Goal: Answer question/provide support: Share knowledge or assist other users

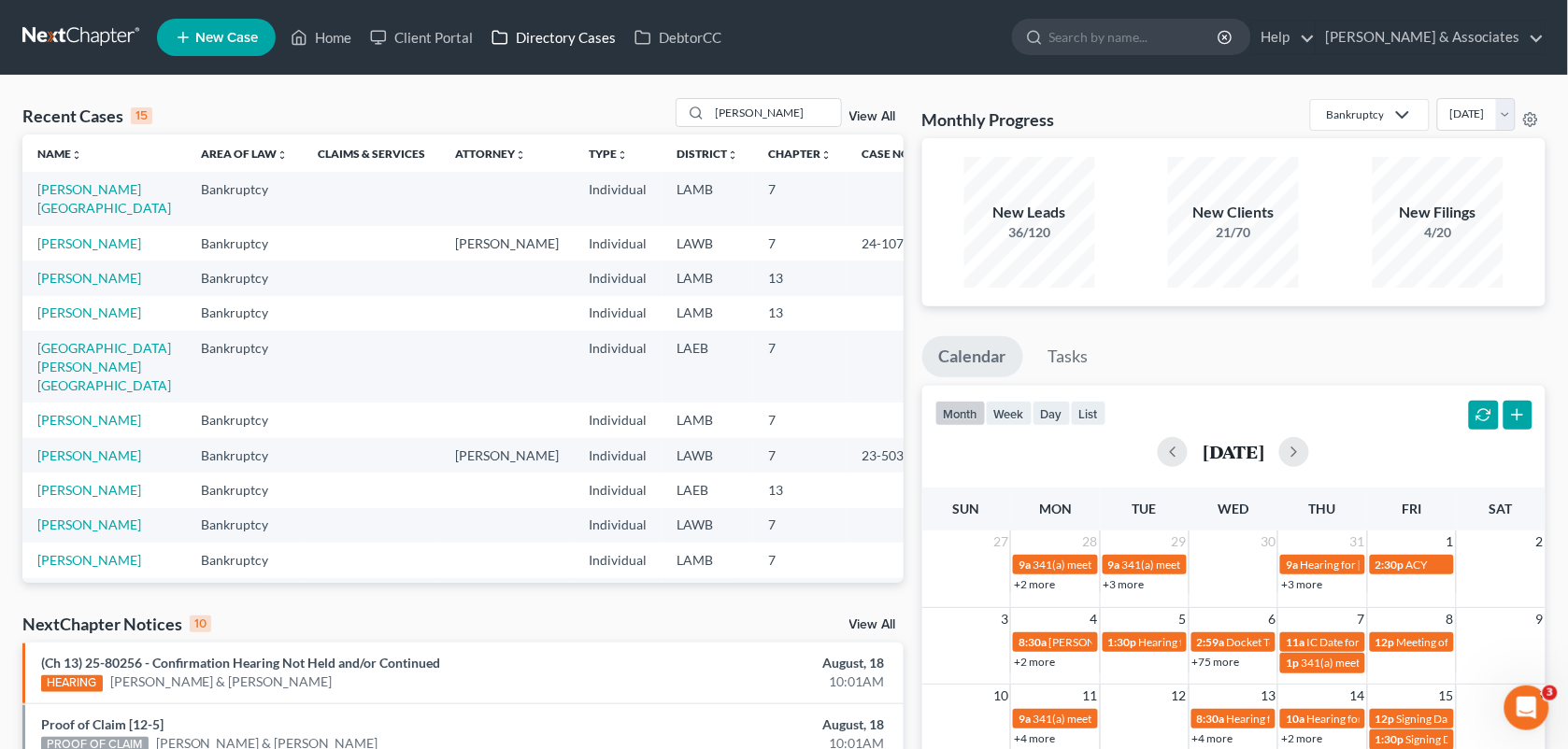
scroll to position [334, 0]
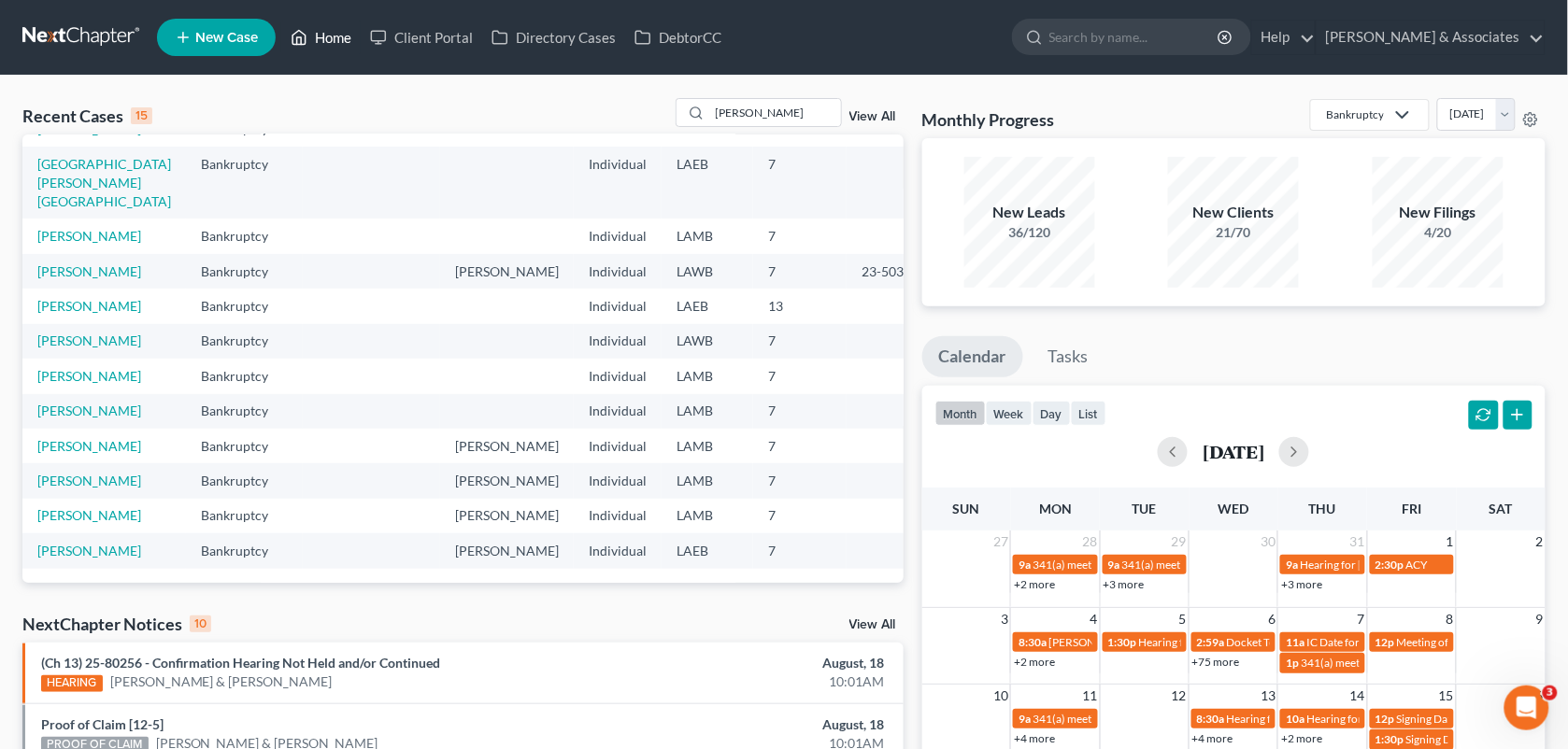
click at [325, 35] on link "Home" at bounding box center [321, 37] width 80 height 34
drag, startPoint x: 634, startPoint y: 95, endPoint x: 778, endPoint y: 114, distance: 145.2
click at [778, 114] on div "Recent Cases 15 [PERSON_NAME] View All Name unfold_more expand_more expand_less…" at bounding box center [784, 693] width 1568 height 1235
click at [778, 114] on input "[PERSON_NAME]" at bounding box center [775, 113] width 131 height 27
type input "r"
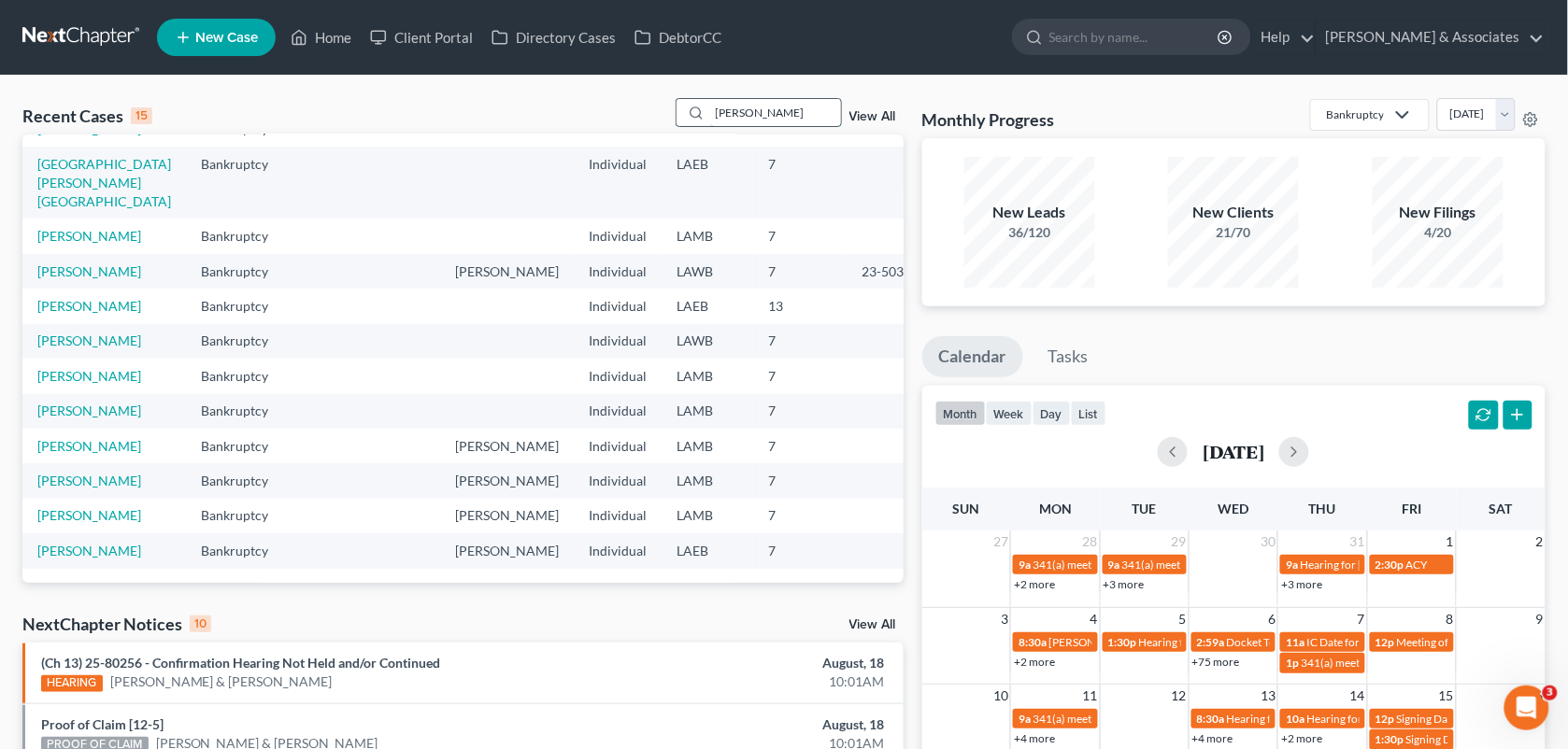
type input "[PERSON_NAME]"
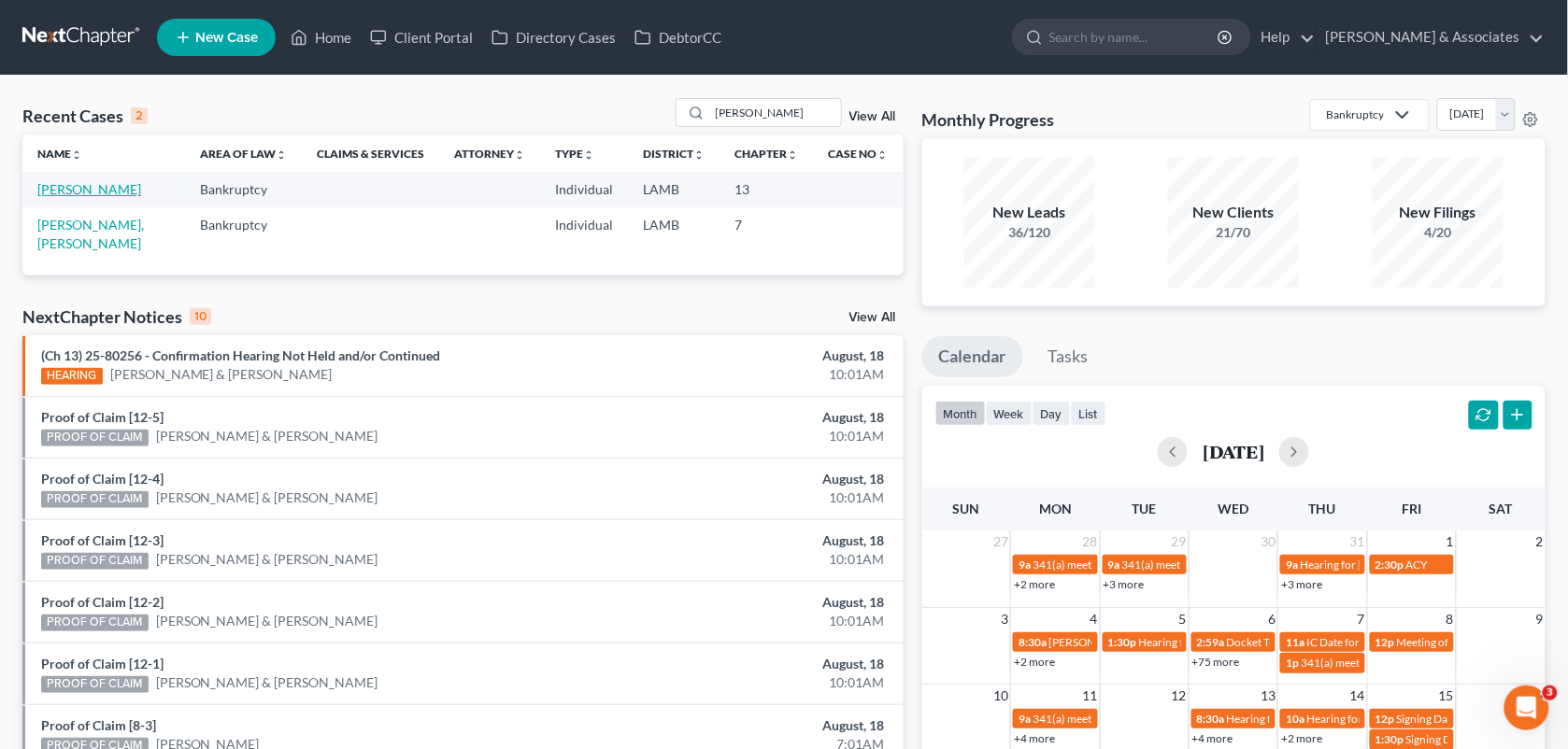
click at [85, 191] on link "[PERSON_NAME]" at bounding box center [89, 189] width 104 height 16
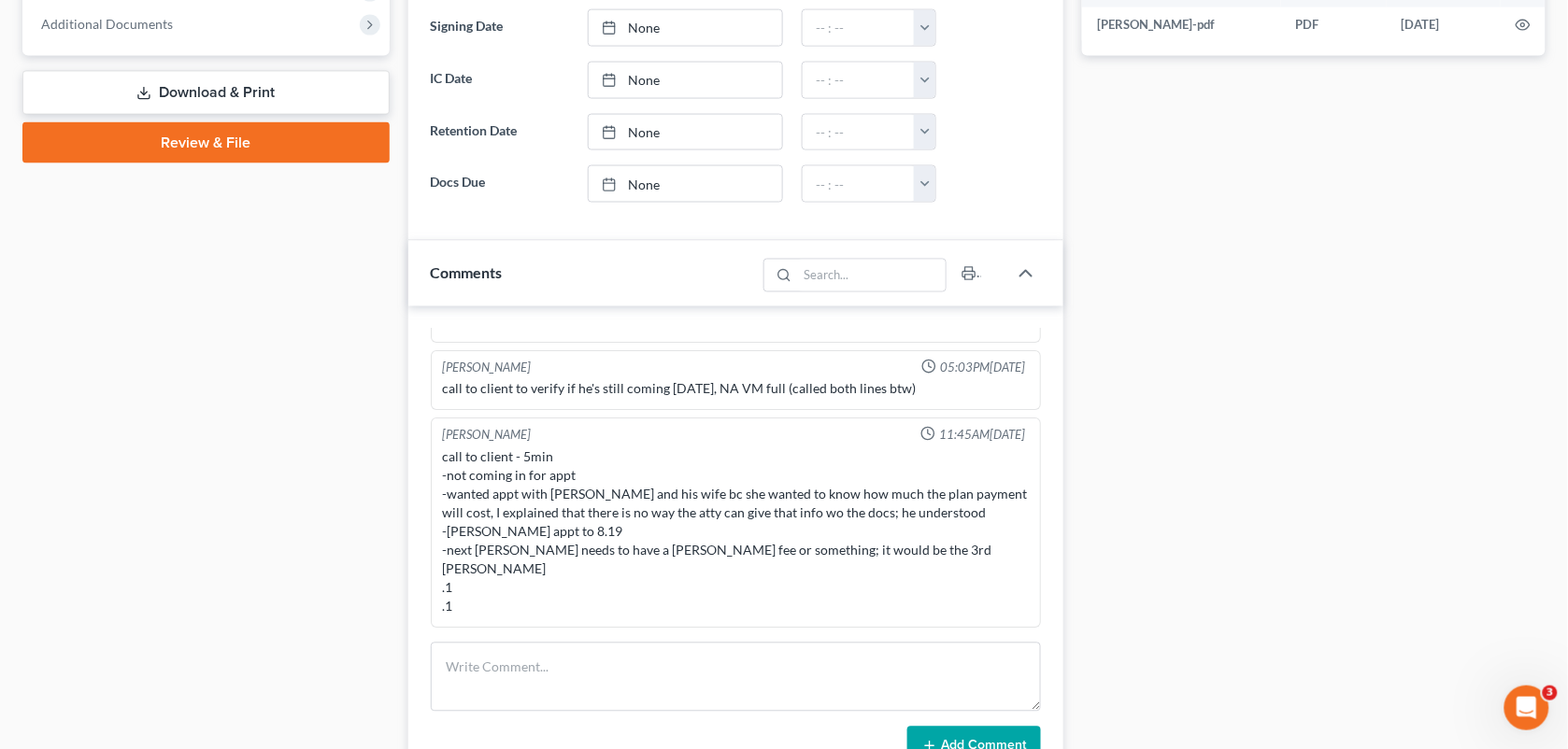
scroll to position [825, 0]
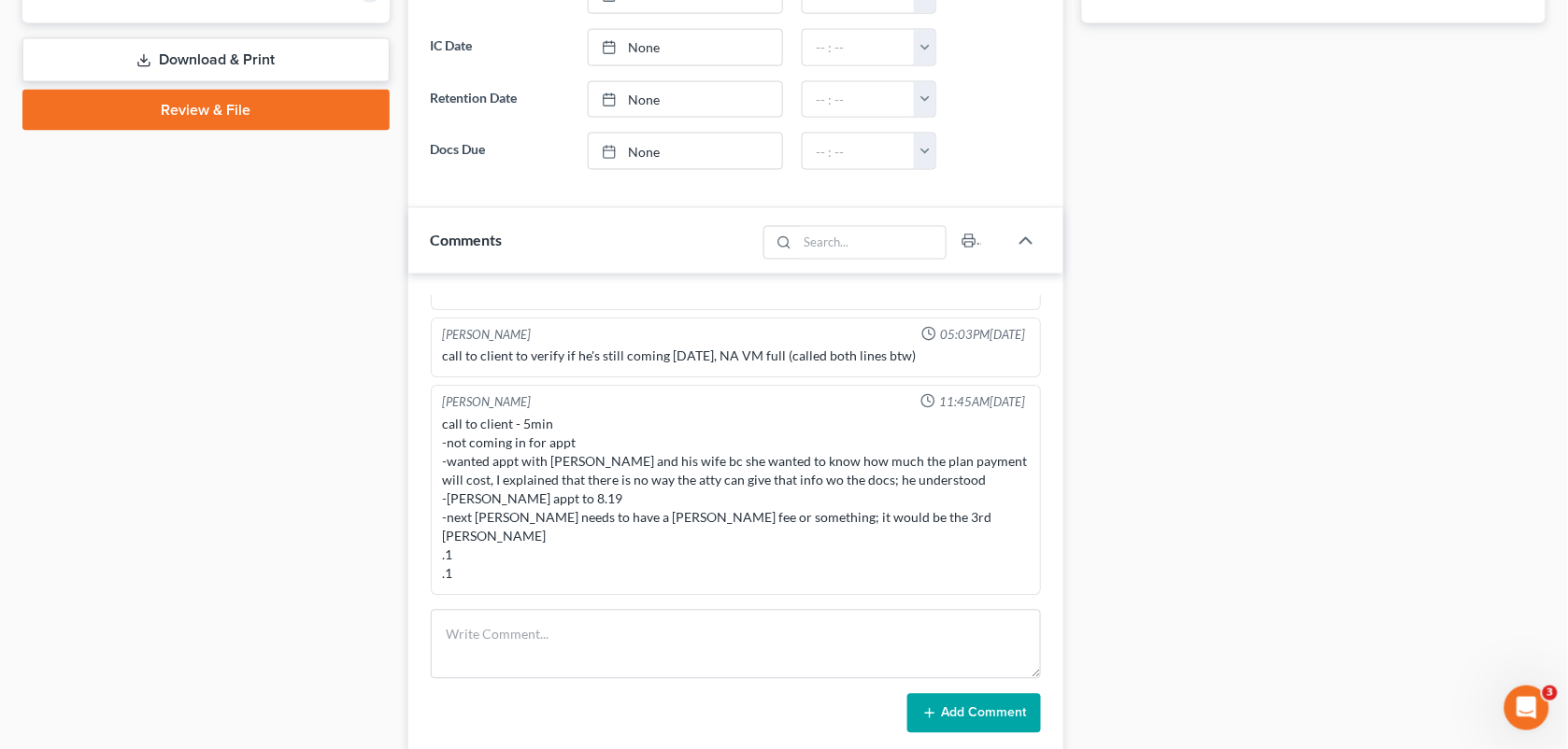
click at [1230, 94] on div "Docs Tasks Events Fees Timer 5% Completed Nothing here yet! Signed [MEDICAL_DAT…" at bounding box center [1313, 187] width 482 height 1666
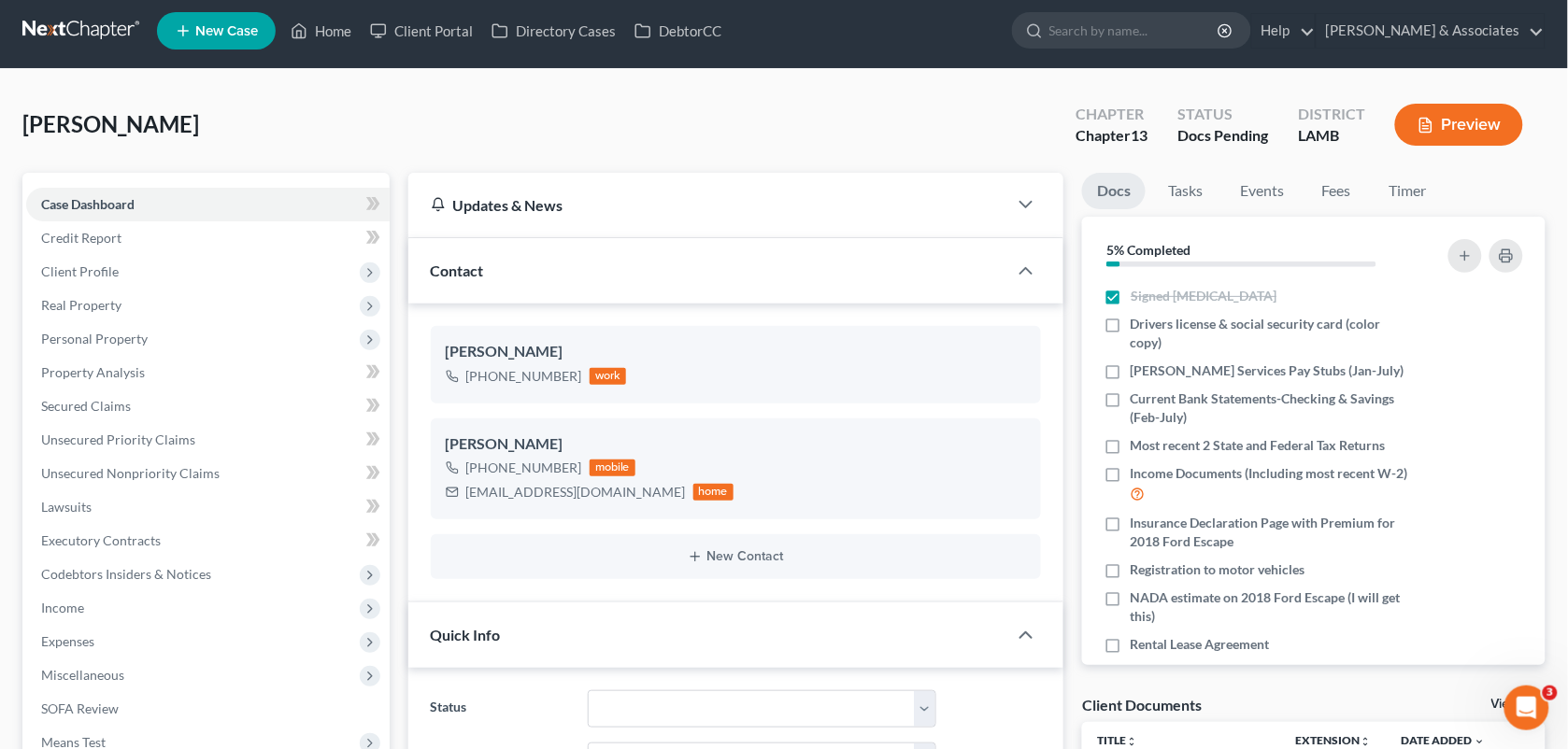
scroll to position [0, 0]
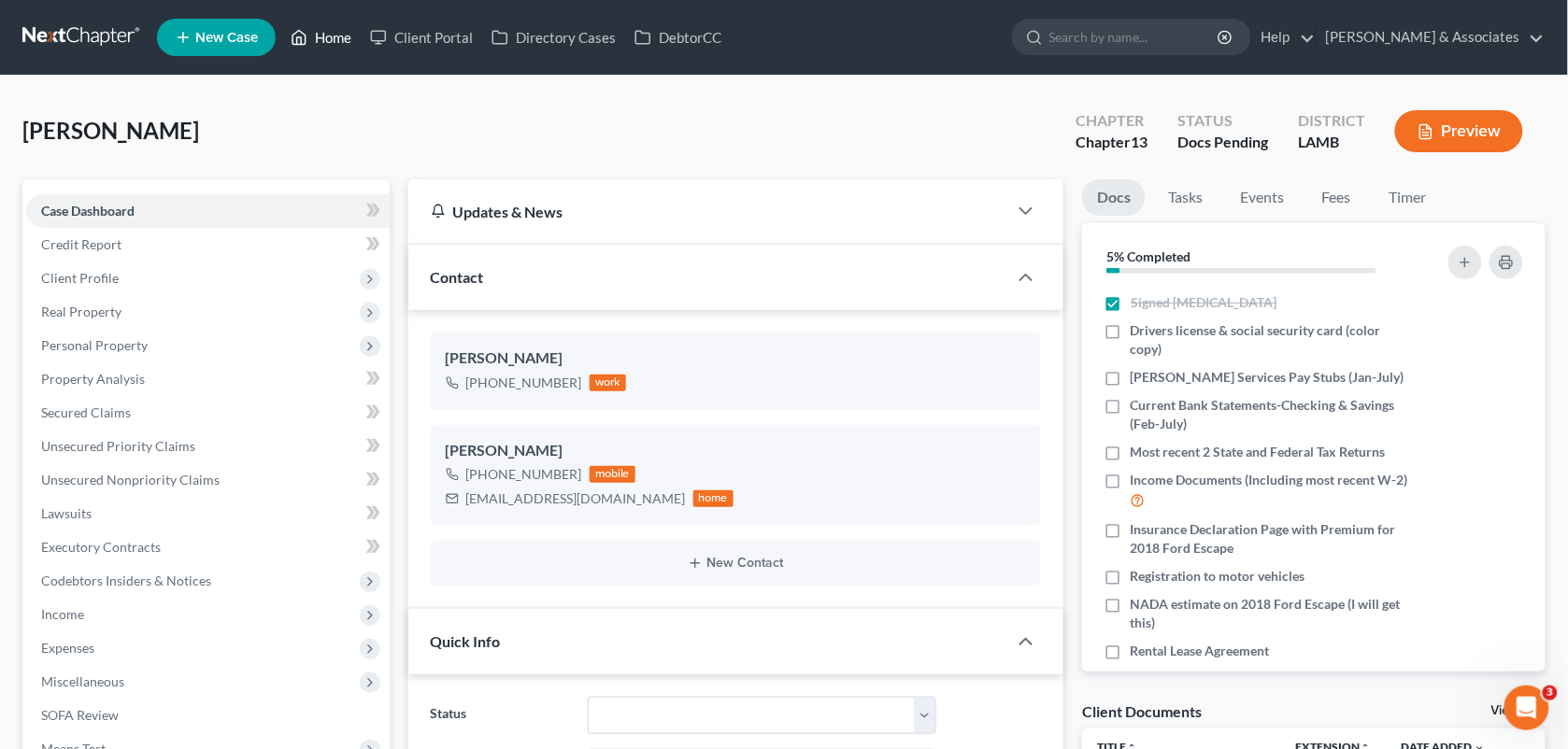
click at [317, 30] on link "Home" at bounding box center [321, 37] width 80 height 34
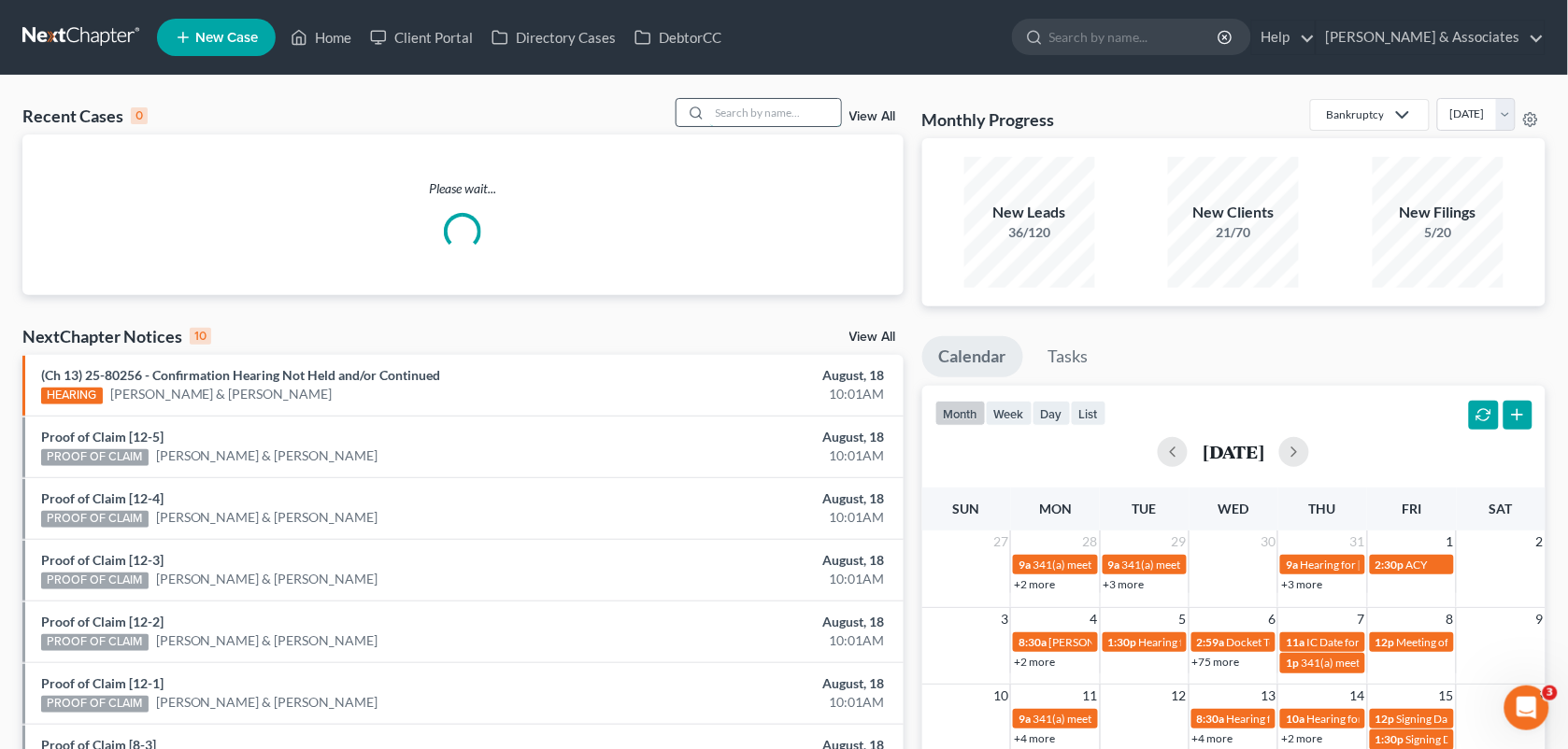
click at [764, 113] on input "search" at bounding box center [775, 113] width 131 height 27
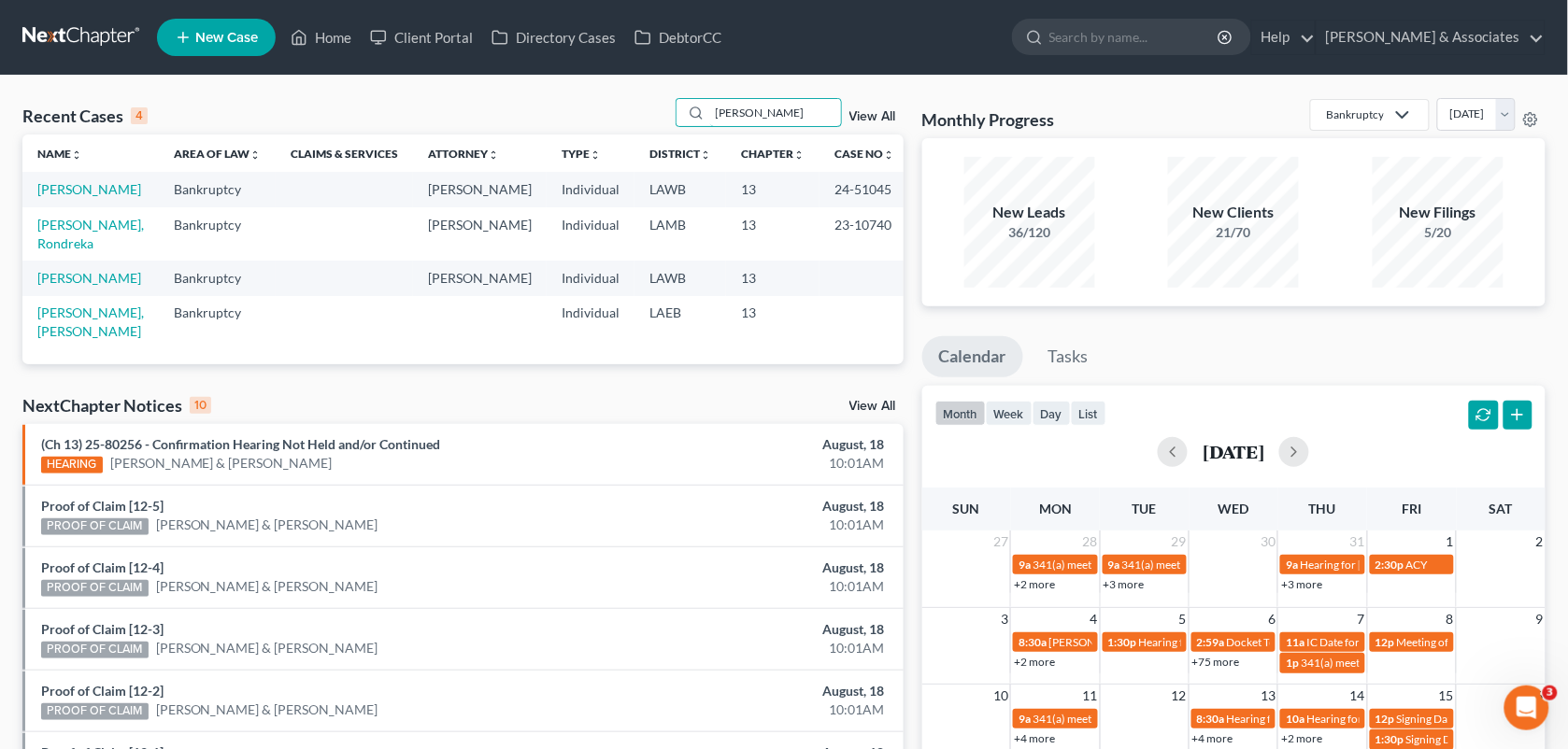
type input "[PERSON_NAME]"
click at [84, 198] on td "[PERSON_NAME]" at bounding box center [90, 189] width 137 height 35
click at [84, 193] on link "[PERSON_NAME]" at bounding box center [89, 189] width 104 height 16
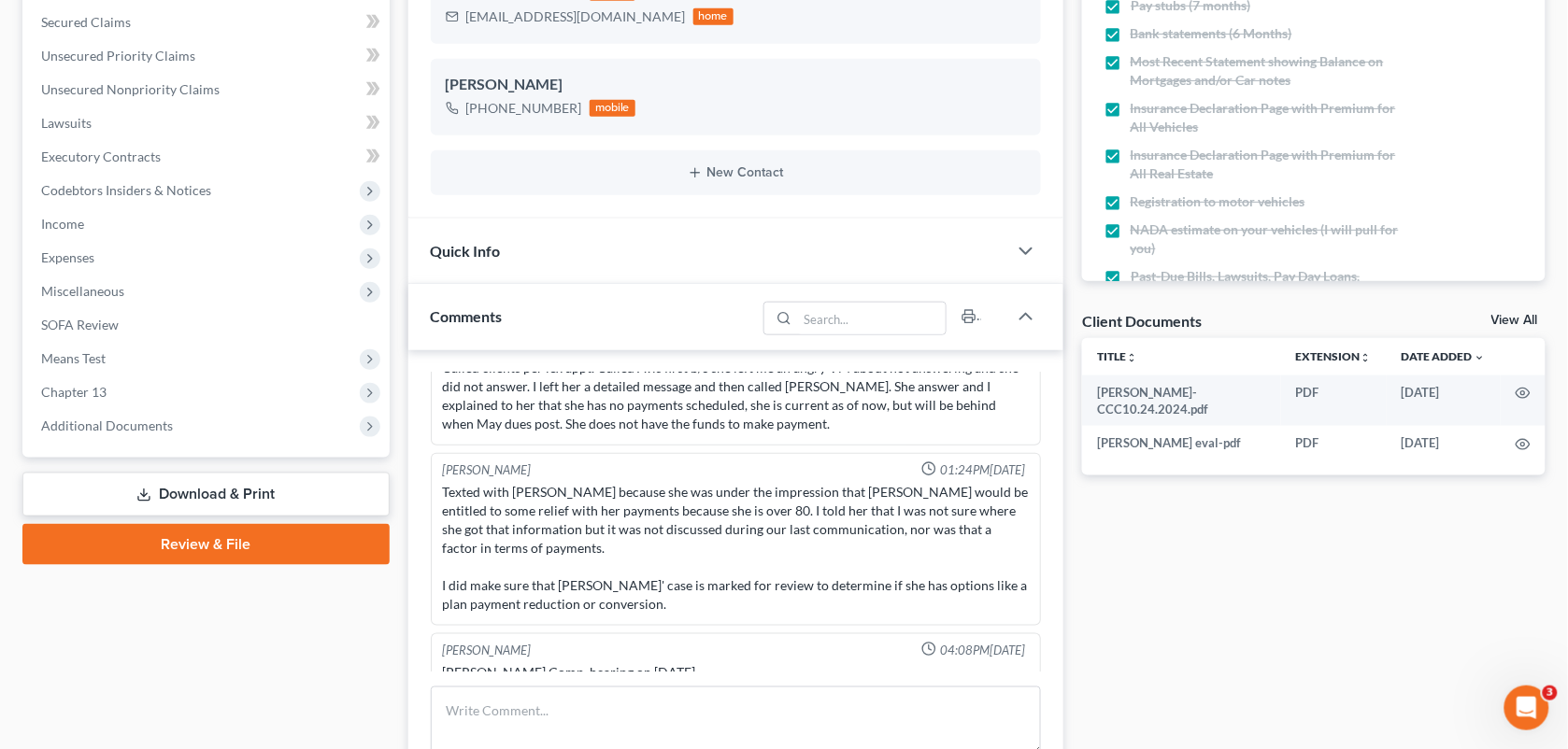
scroll to position [394, 0]
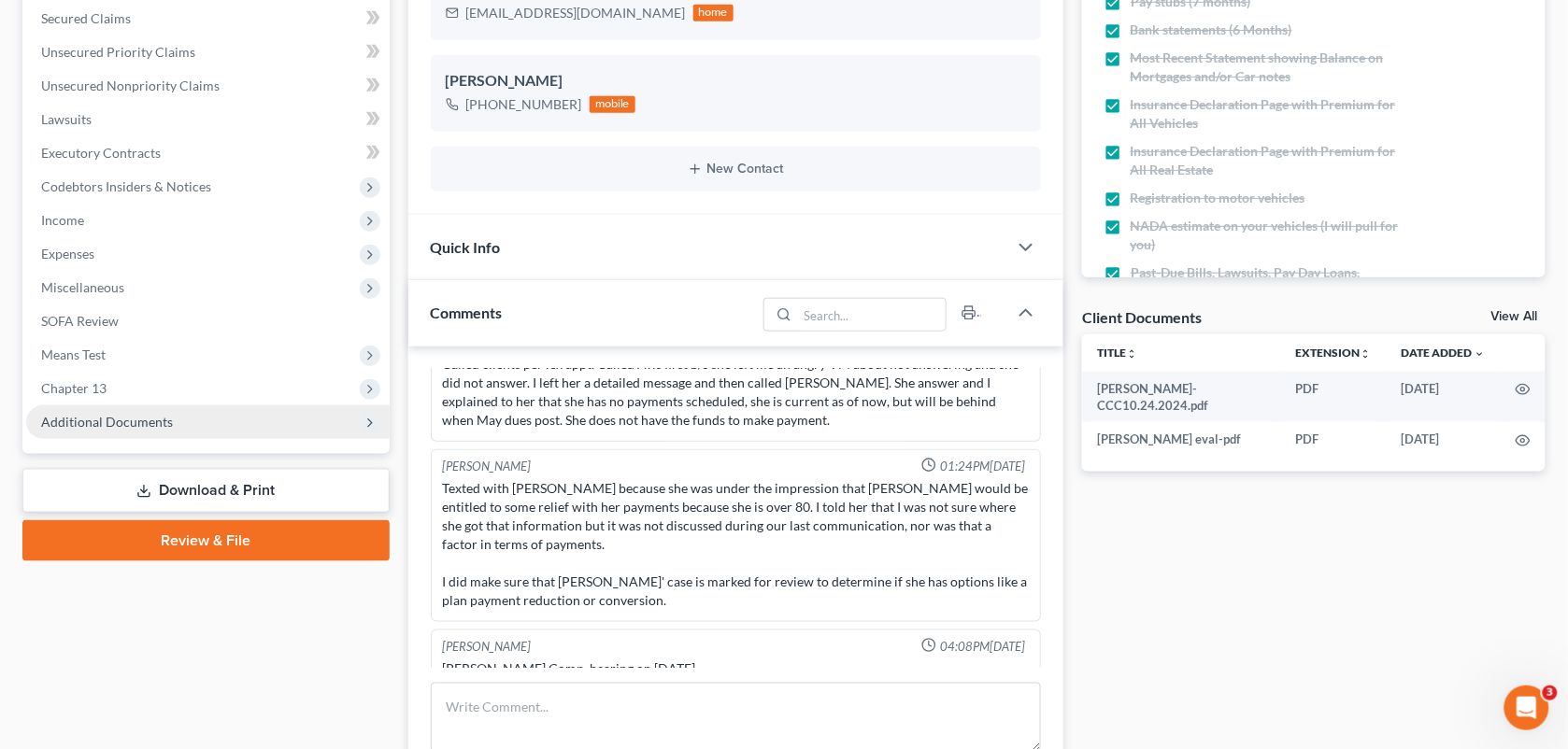
click at [140, 407] on span "Additional Documents" at bounding box center [208, 422] width 364 height 34
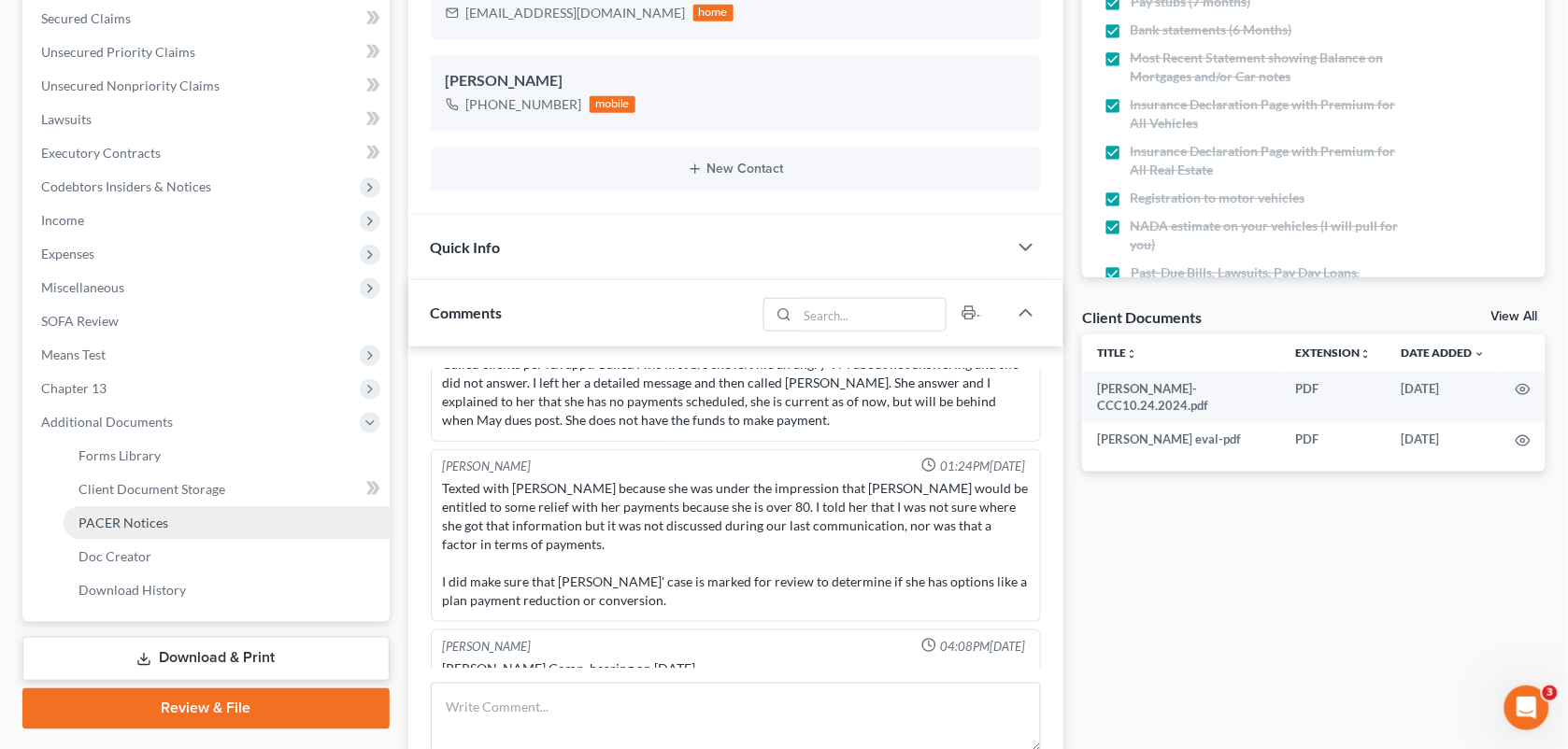
click at [142, 524] on span "PACER Notices" at bounding box center [123, 523] width 89 height 16
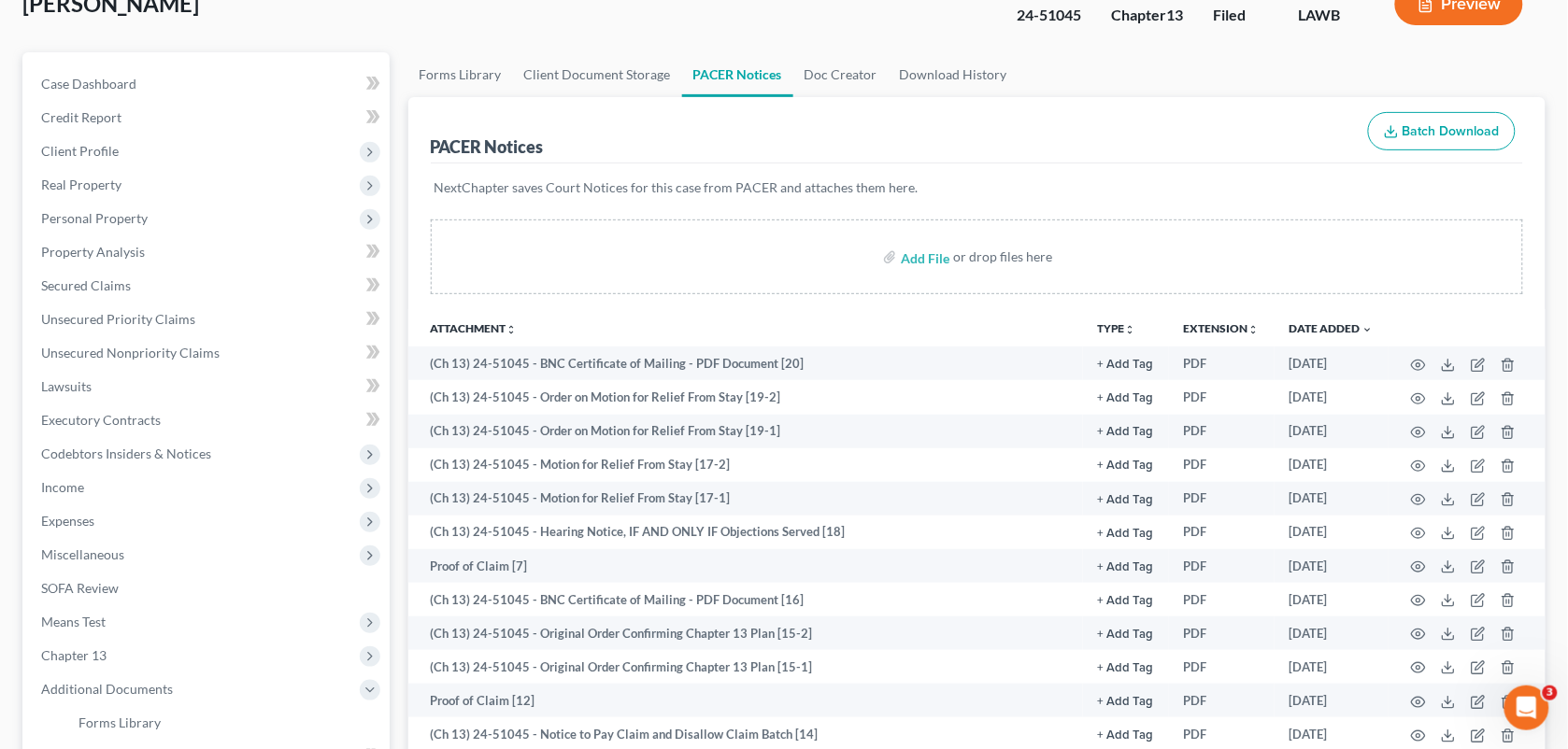
scroll to position [137, 0]
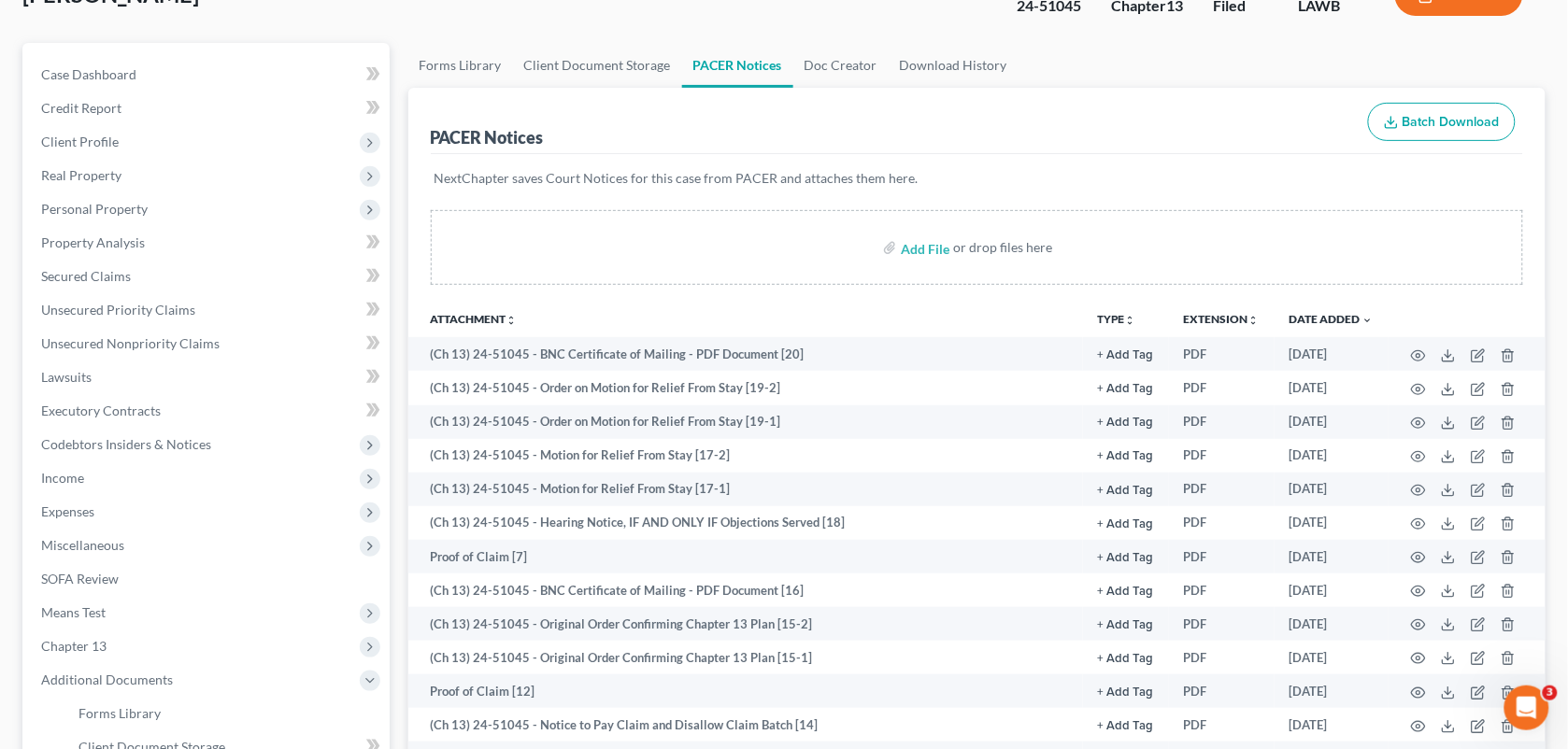
drag, startPoint x: 1196, startPoint y: 73, endPoint x: 1576, endPoint y: 176, distance: 393.7
click at [1196, 73] on ul "Forms Library Client Document Storage PACER Notices Doc Creator Download History" at bounding box center [977, 65] width 1138 height 45
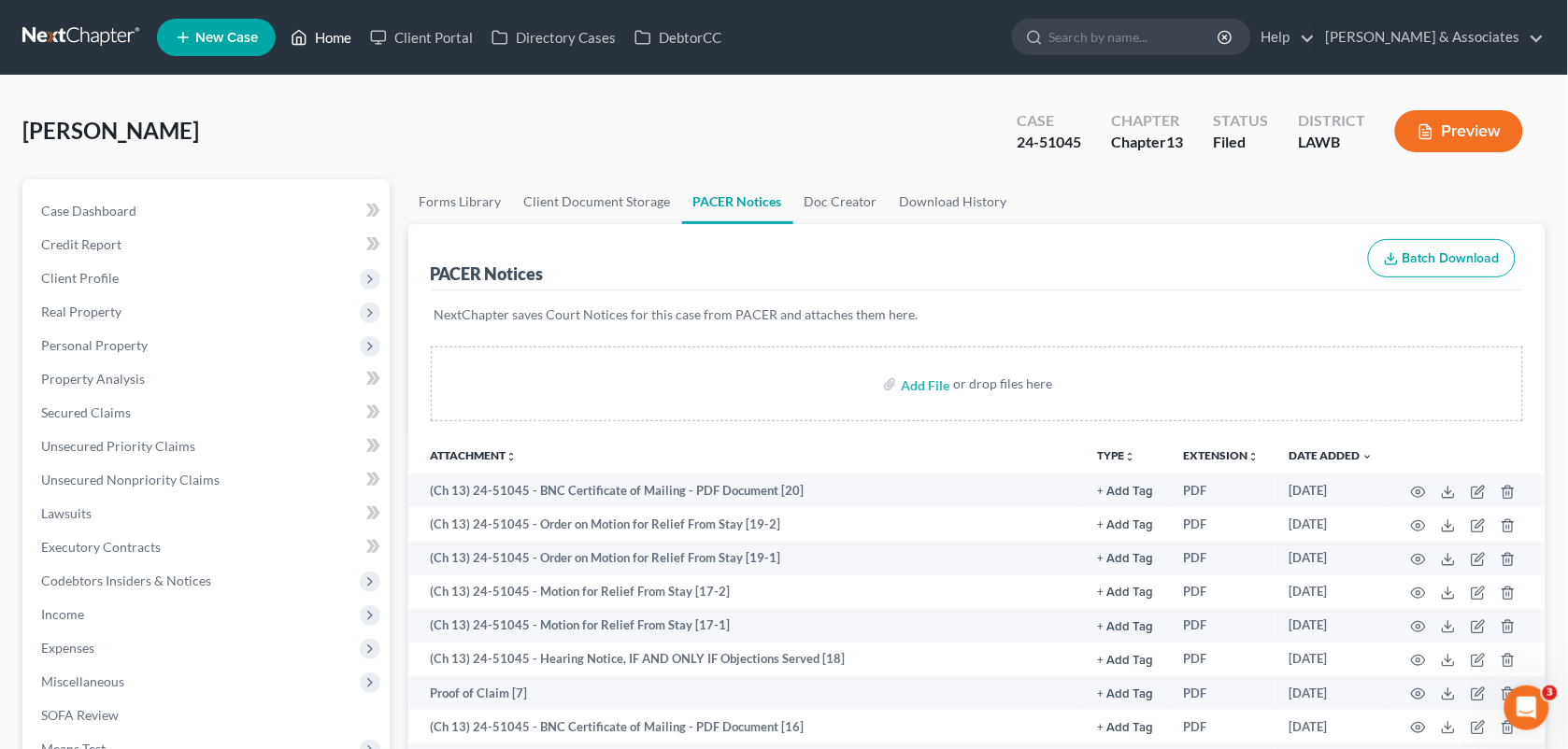
click at [351, 45] on link "Home" at bounding box center [321, 37] width 80 height 34
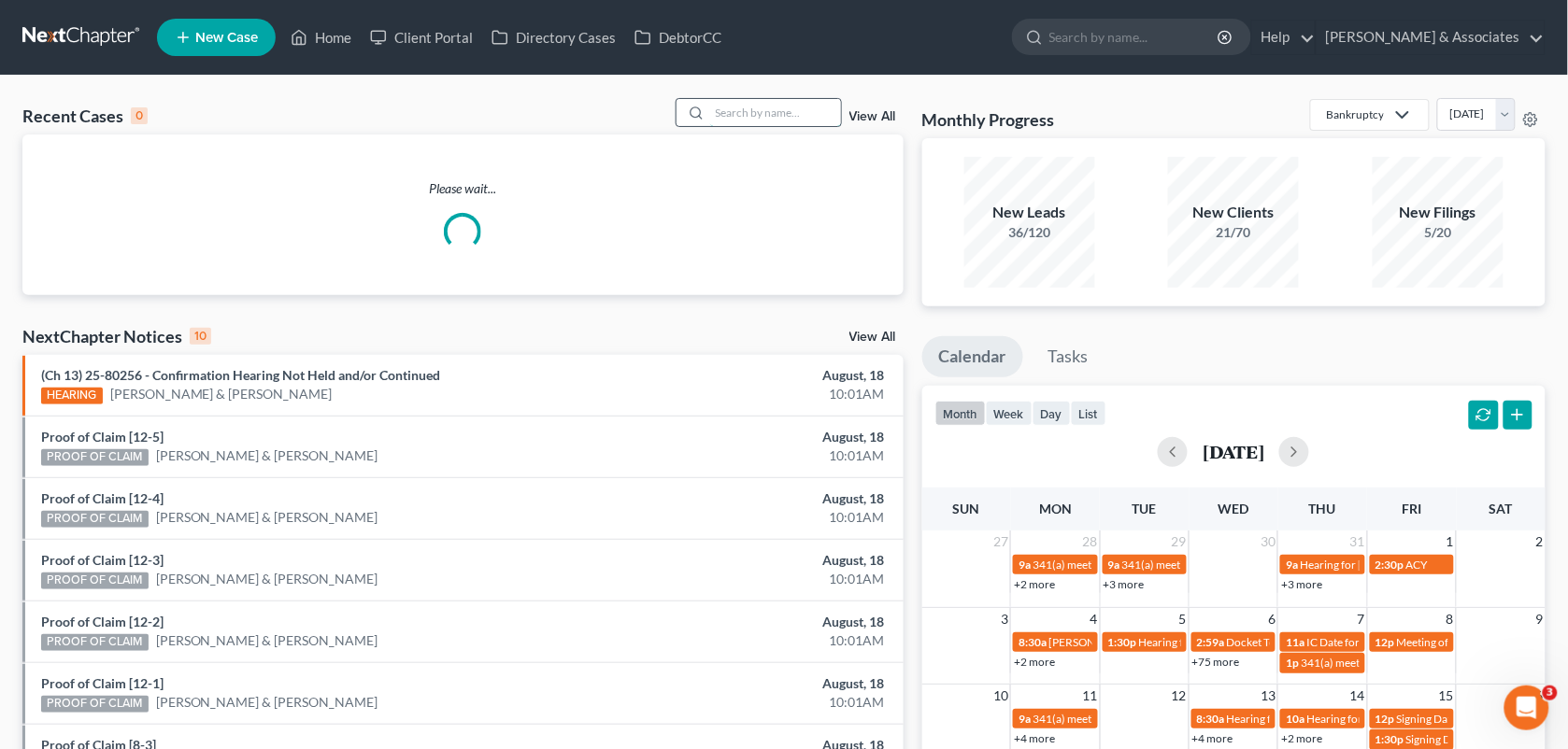
click at [775, 121] on input "search" at bounding box center [775, 113] width 131 height 27
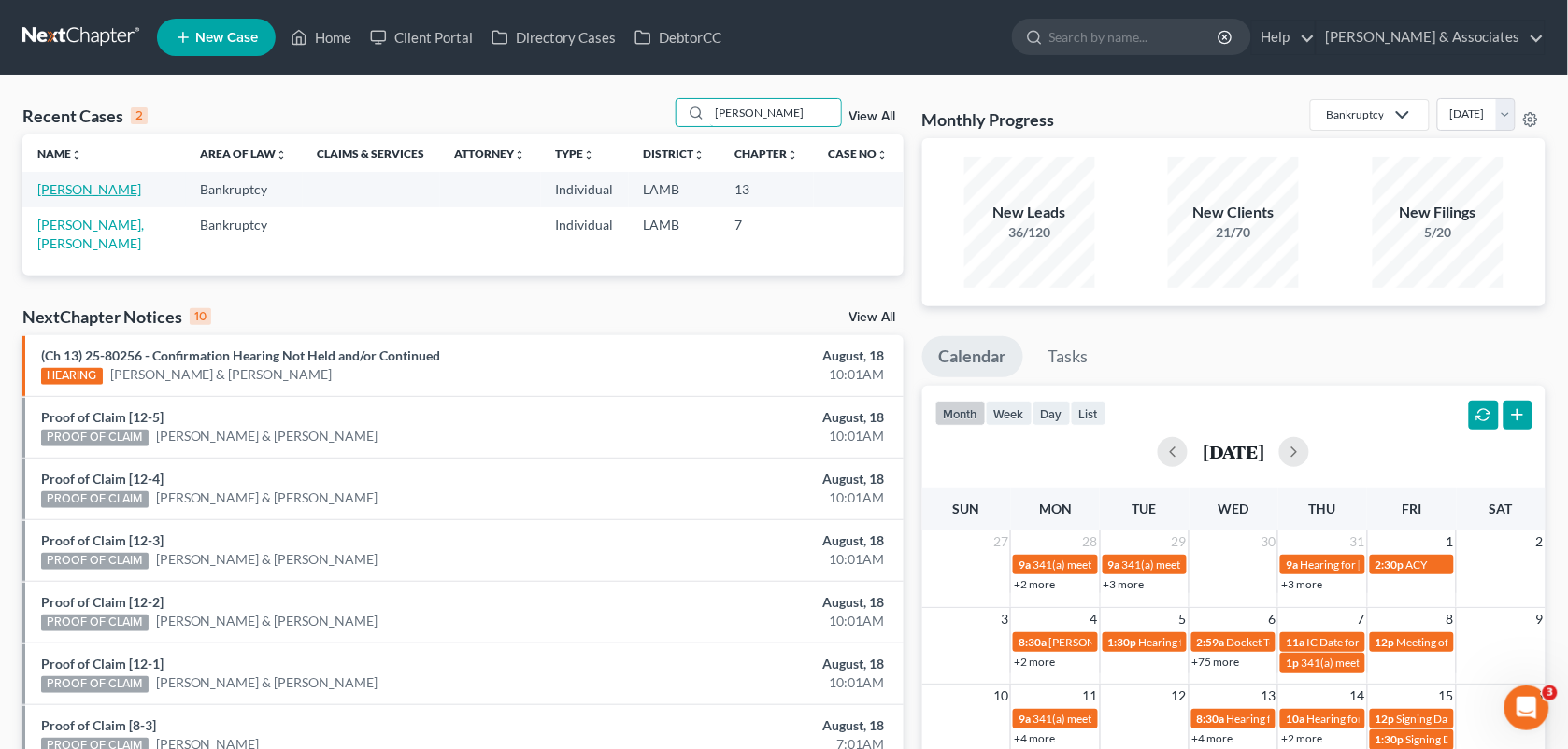
type input "[PERSON_NAME]"
click at [111, 185] on link "[PERSON_NAME]" at bounding box center [89, 189] width 104 height 16
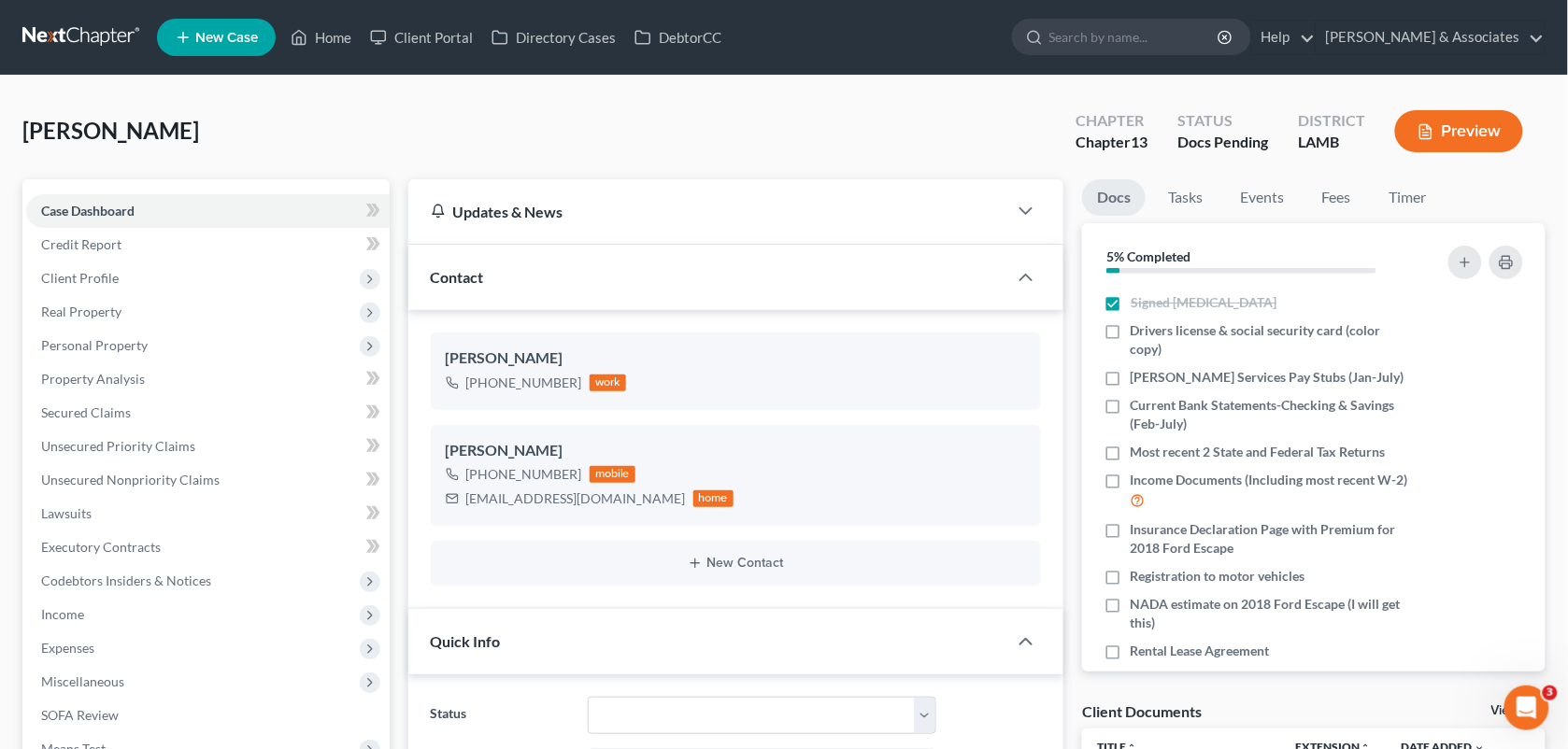
scroll to position [4052, 0]
drag, startPoint x: 572, startPoint y: 380, endPoint x: 487, endPoint y: 381, distance: 85.0
click at [487, 381] on div "[PHONE_NUMBER]" at bounding box center [524, 382] width 115 height 18
drag, startPoint x: 487, startPoint y: 381, endPoint x: 482, endPoint y: 470, distance: 89.1
click at [482, 470] on div "[PHONE_NUMBER] mobile" at bounding box center [590, 474] width 289 height 24
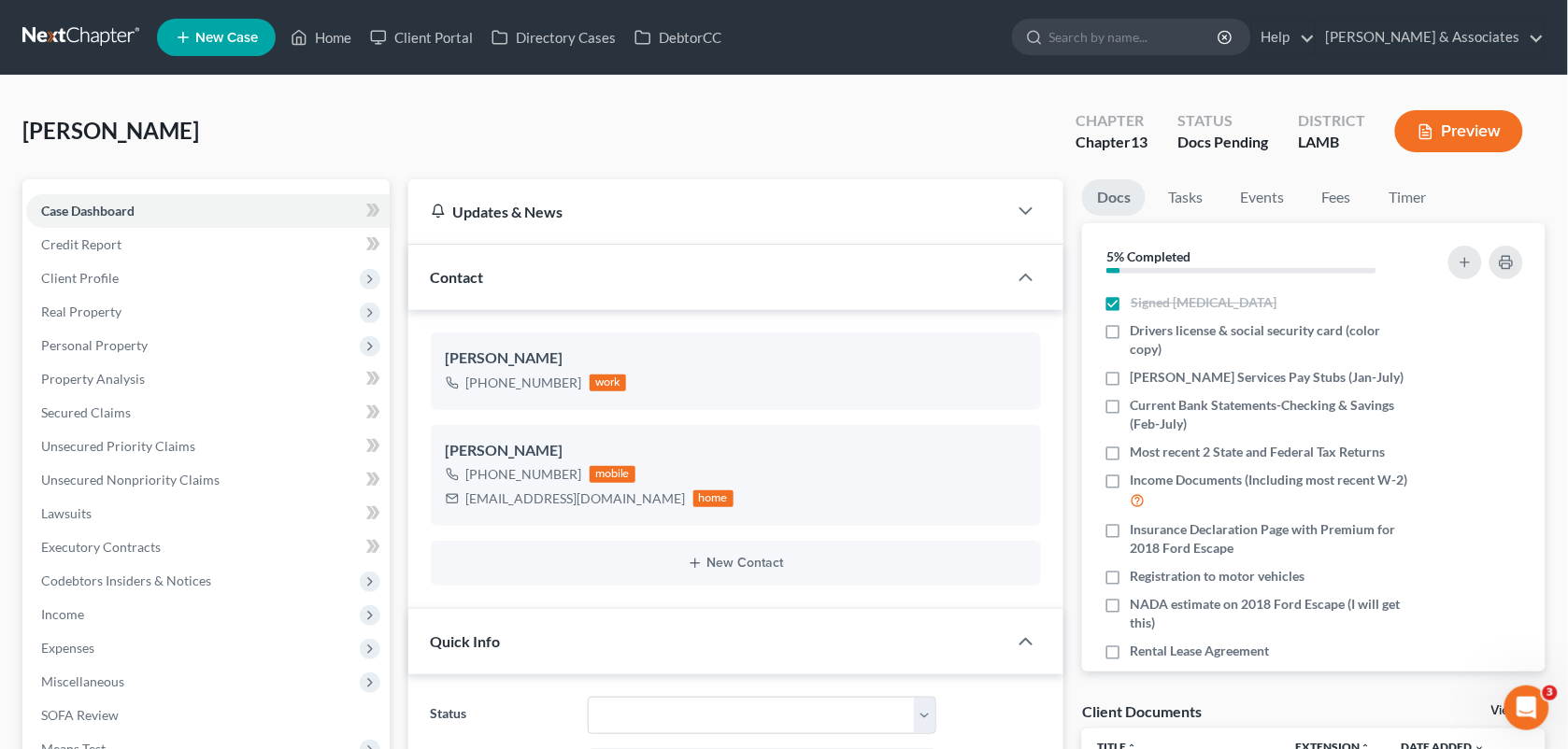
drag, startPoint x: 619, startPoint y: 110, endPoint x: 1484, endPoint y: 114, distance: 865.0
click at [619, 110] on div "[PERSON_NAME] Upgraded Chapter Chapter 13 Status Docs Pending District [GEOGRAP…" at bounding box center [784, 139] width 1523 height 81
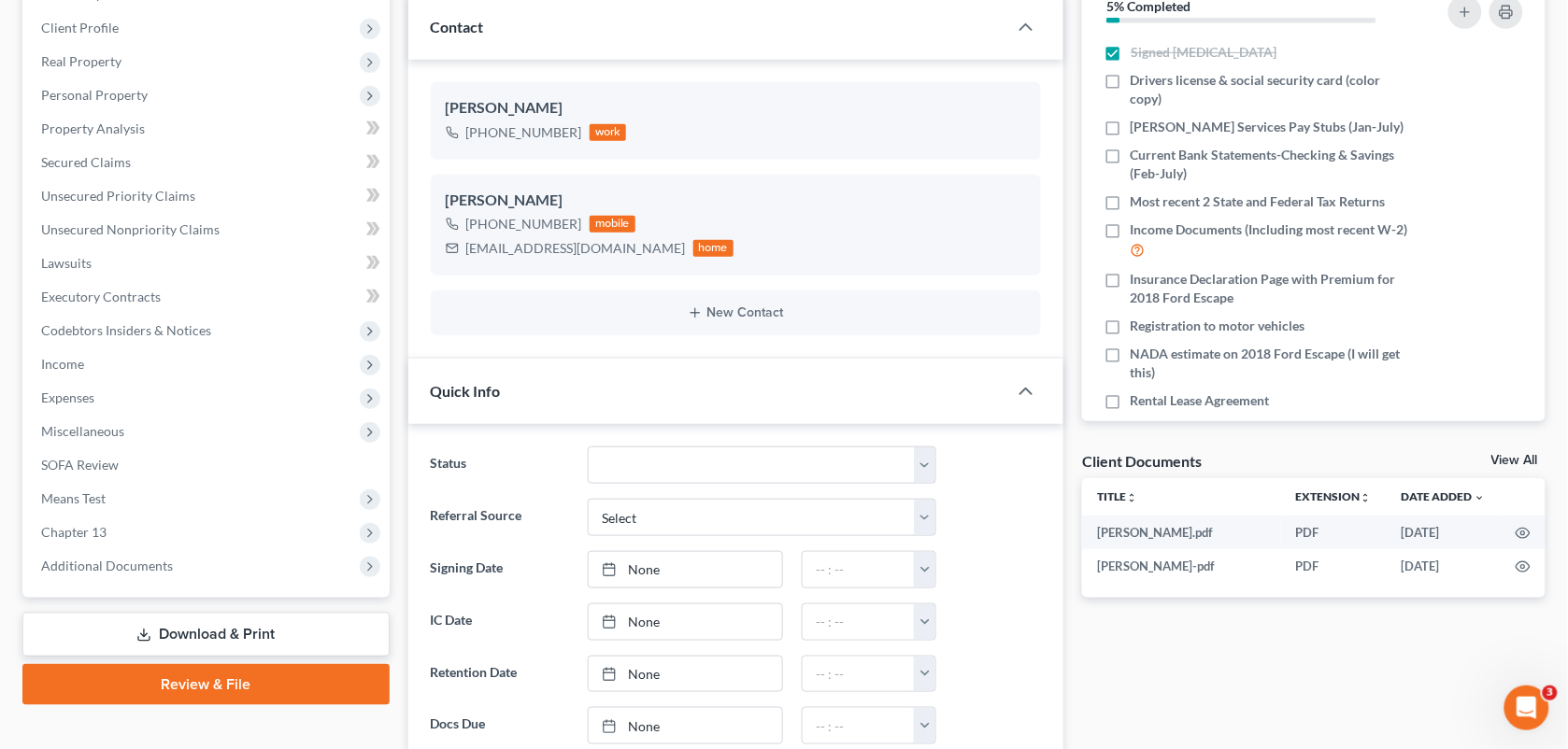
scroll to position [21, 0]
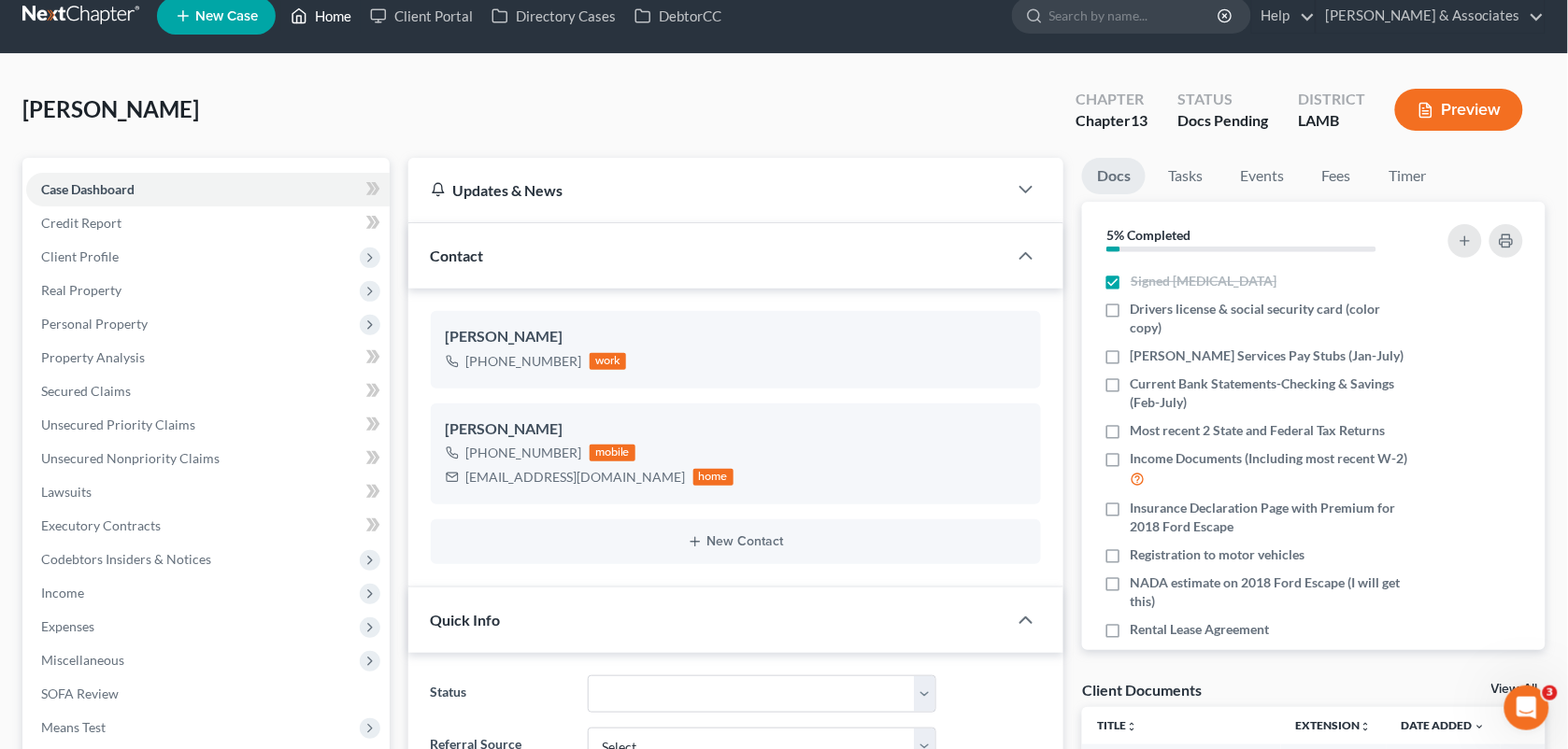
click at [308, 25] on icon at bounding box center [298, 16] width 16 height 22
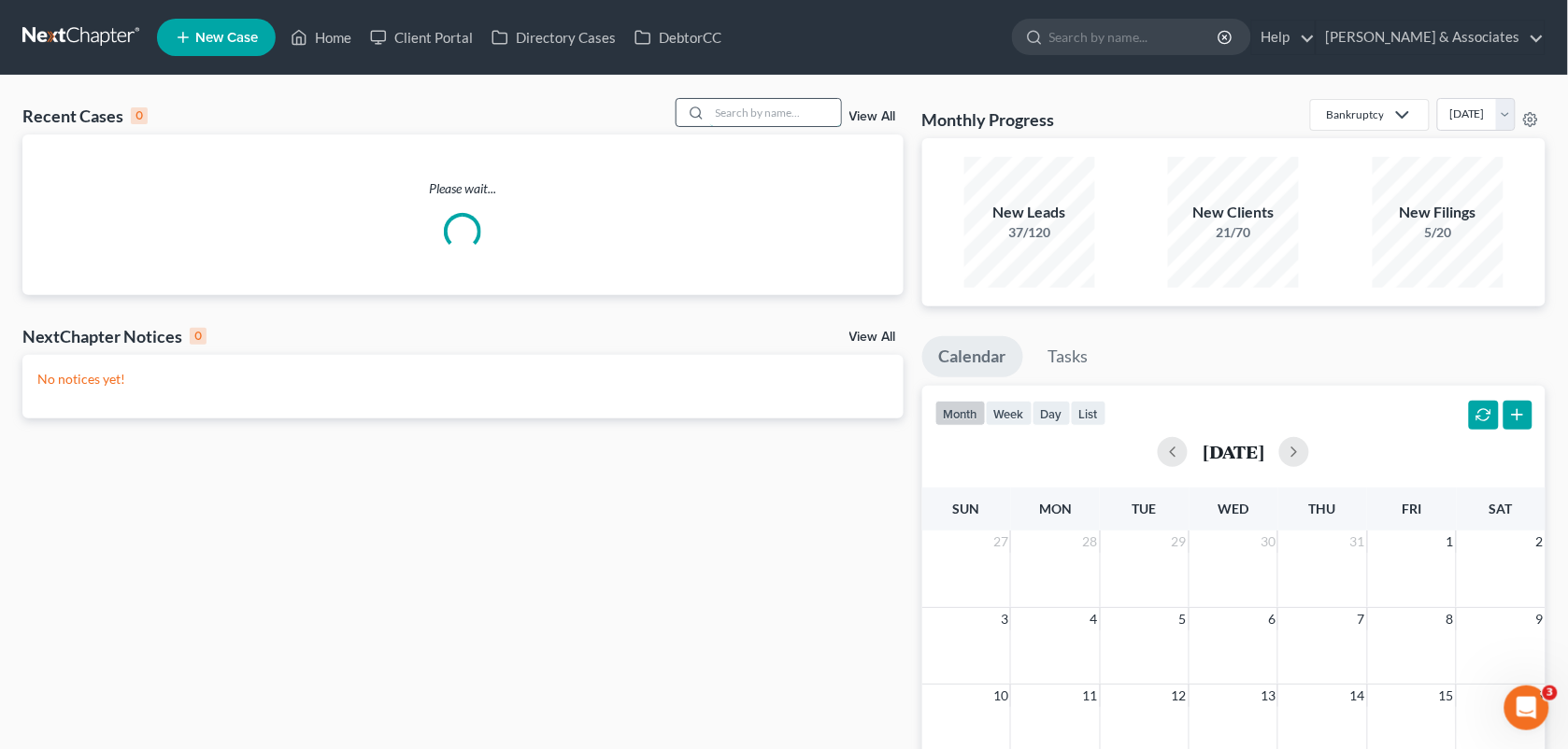
click at [760, 101] on input "search" at bounding box center [775, 113] width 131 height 27
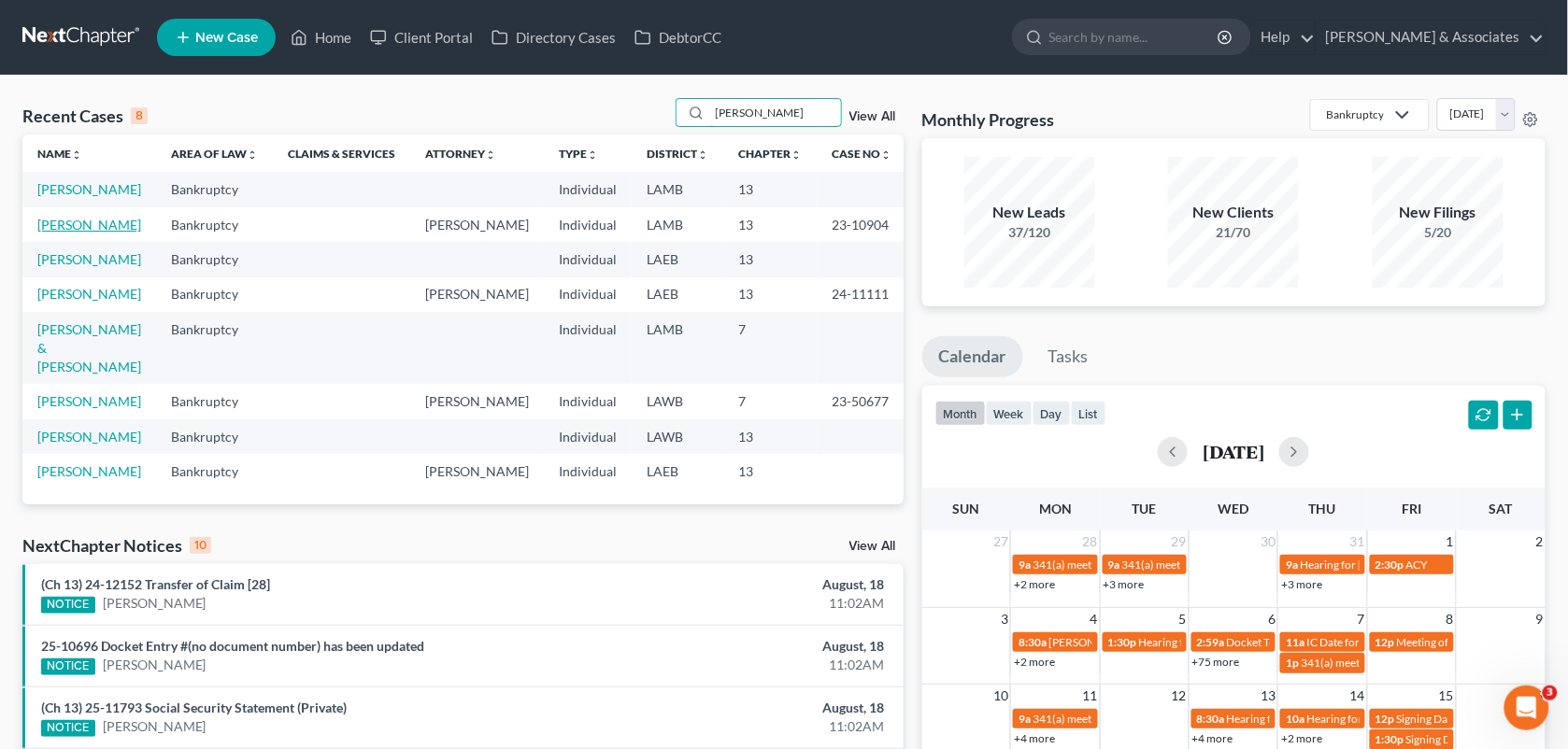
type input "[PERSON_NAME]"
click at [108, 226] on link "[PERSON_NAME]" at bounding box center [89, 224] width 104 height 16
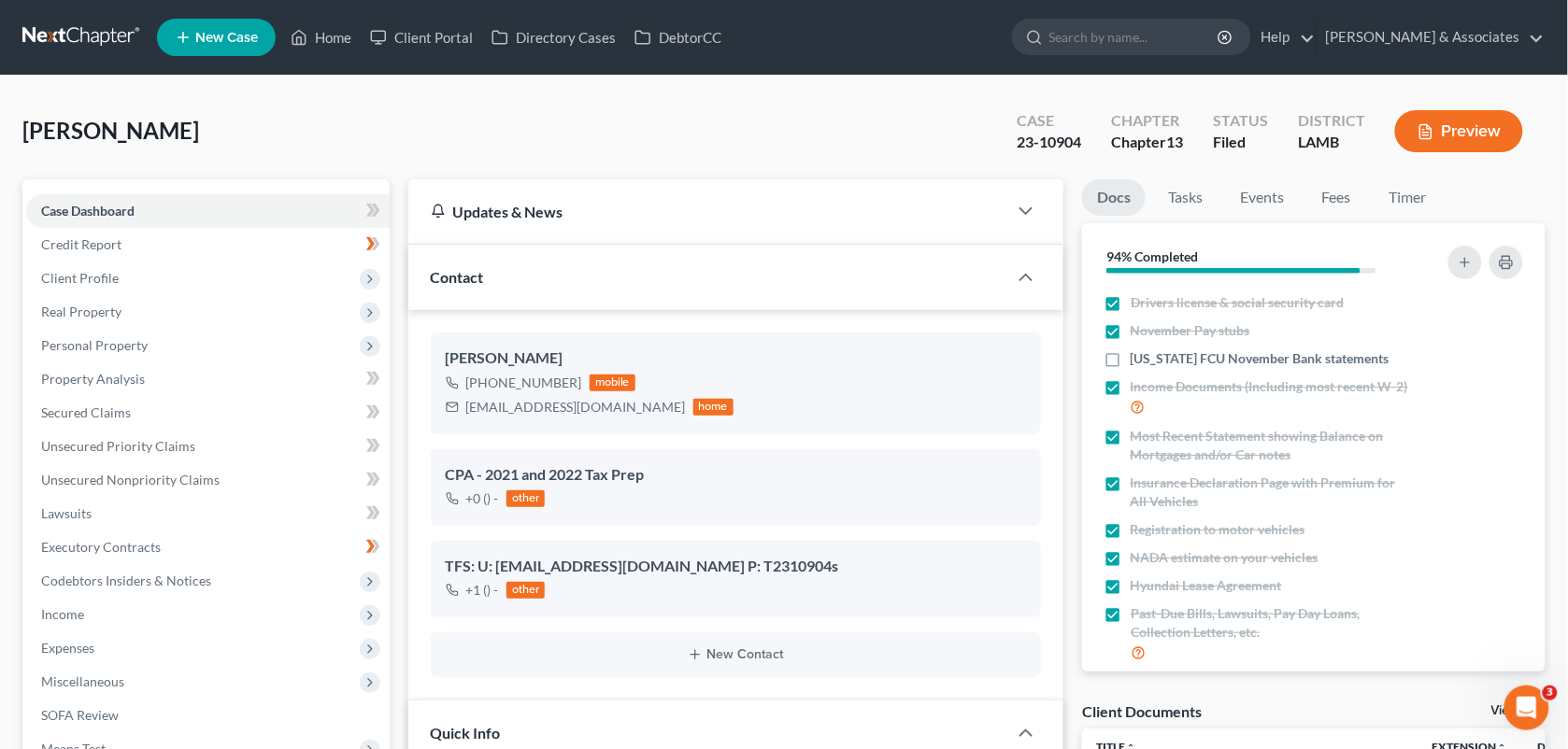
click at [969, 134] on div "[PERSON_NAME] Upgraded Case 23-10904 Chapter Chapter 13 Status Filed District […" at bounding box center [784, 139] width 1523 height 81
click at [328, 49] on link "Home" at bounding box center [321, 37] width 80 height 34
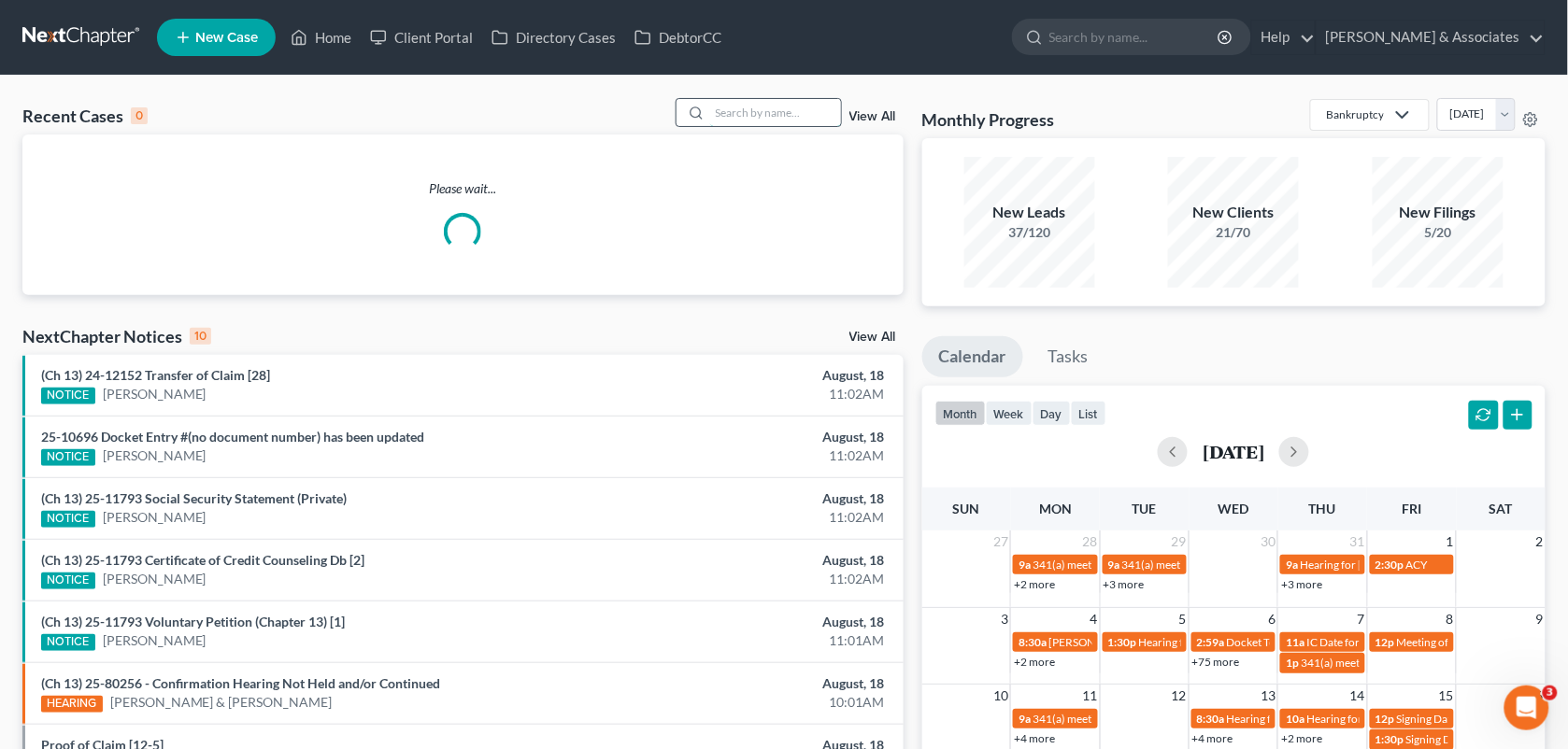
click at [757, 114] on input "search" at bounding box center [775, 113] width 131 height 27
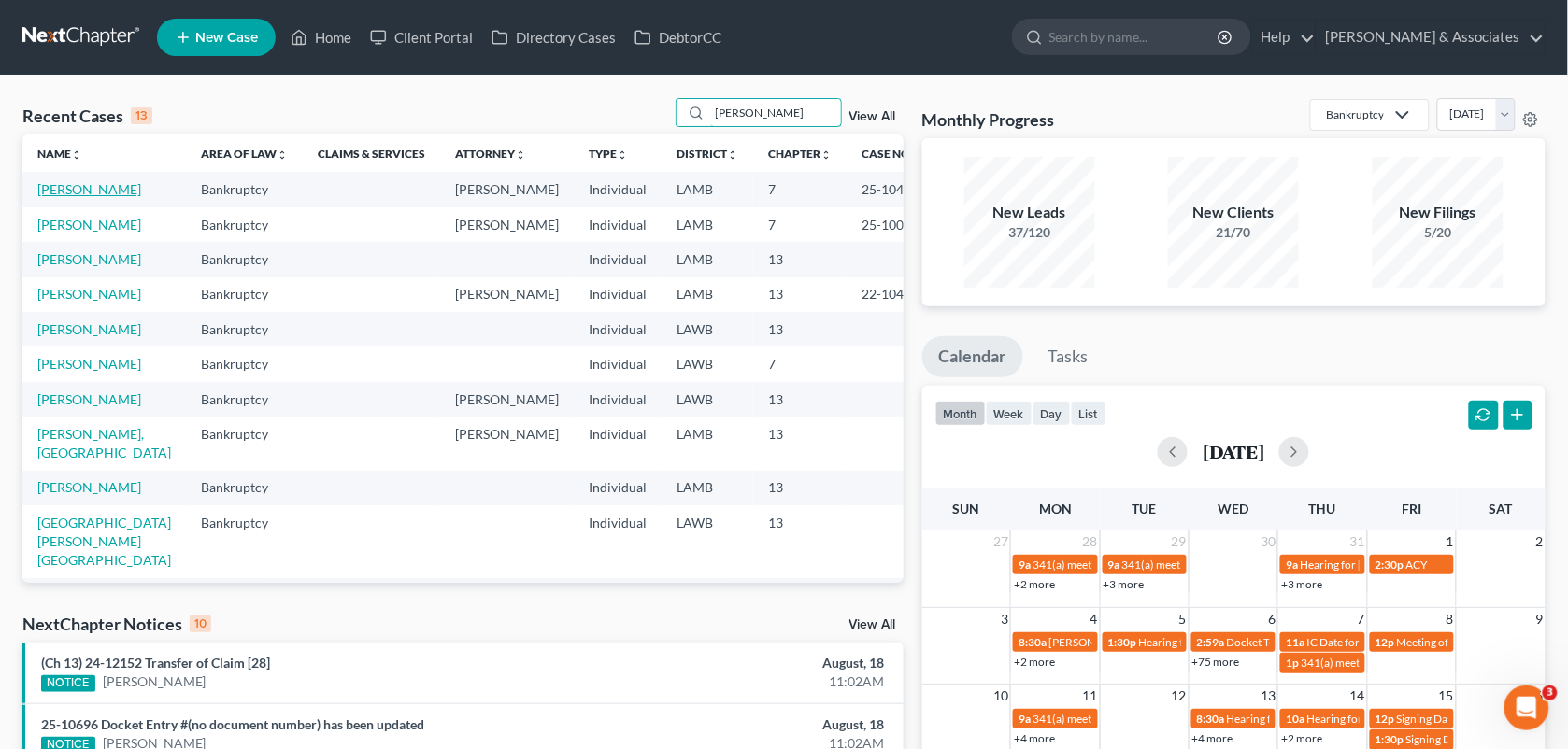
type input "[PERSON_NAME]"
click at [56, 187] on link "[PERSON_NAME]" at bounding box center [89, 189] width 104 height 16
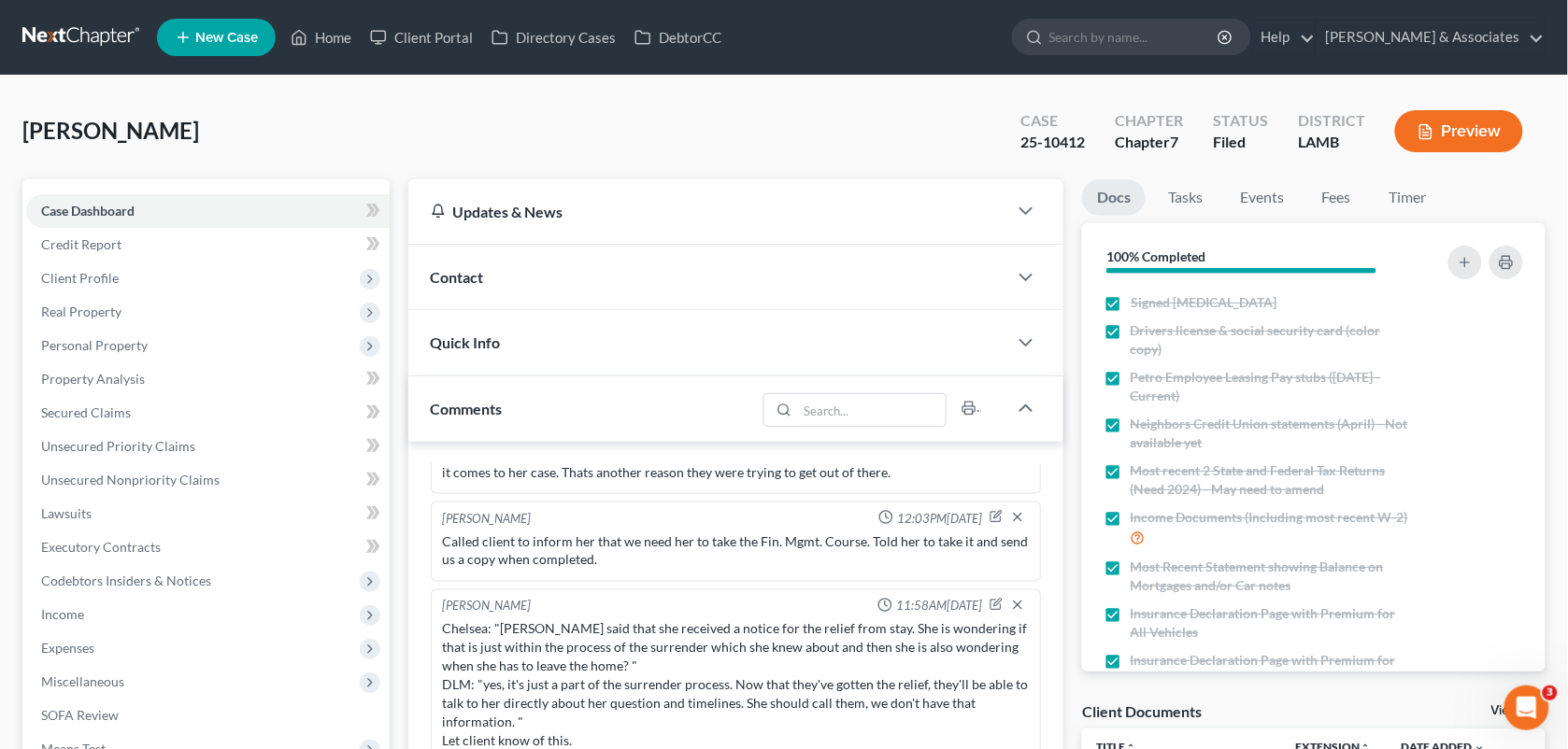
click at [558, 257] on div "Contact" at bounding box center [708, 277] width 600 height 64
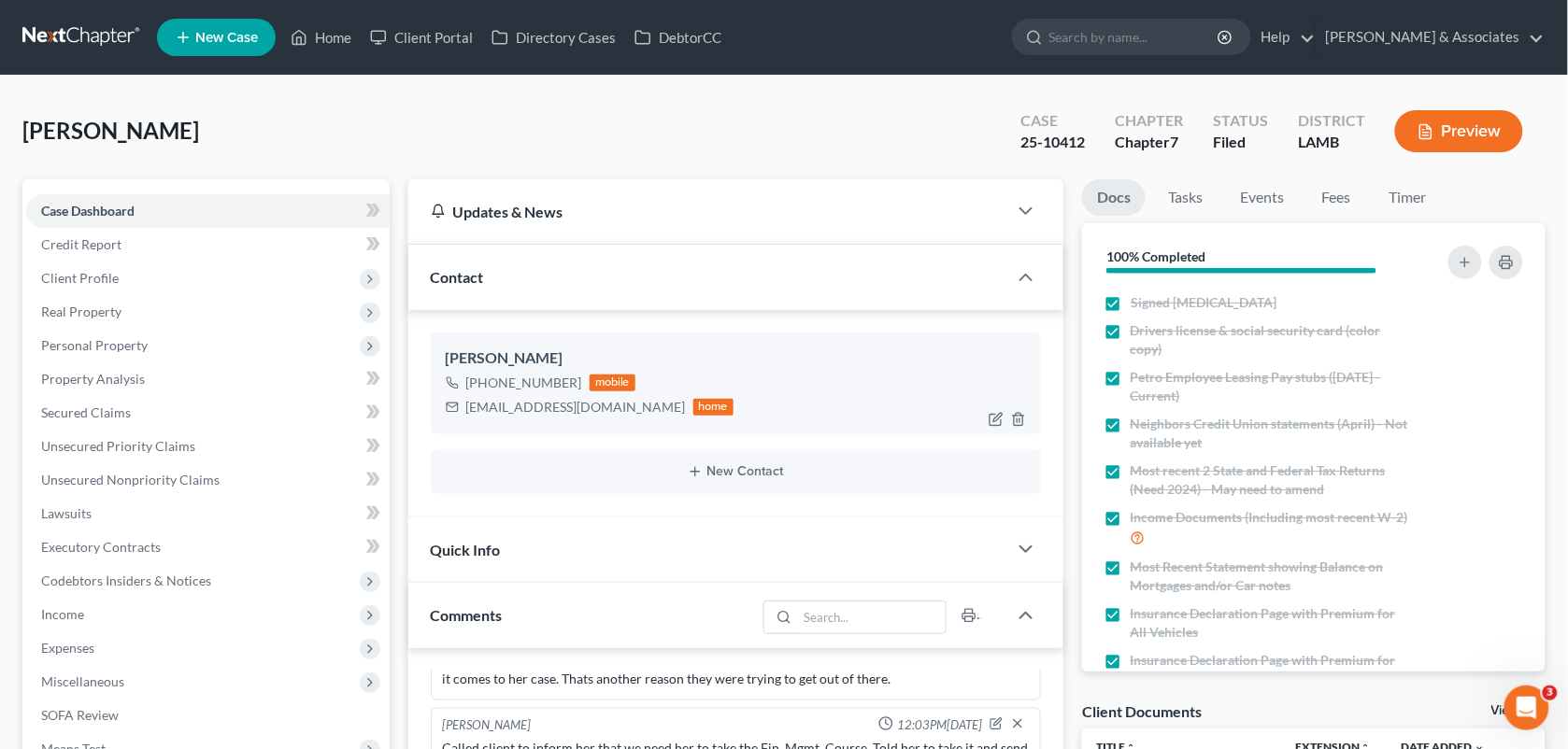
drag, startPoint x: 572, startPoint y: 380, endPoint x: 483, endPoint y: 381, distance: 89.0
click at [483, 381] on div "[PHONE_NUMBER]" at bounding box center [524, 382] width 115 height 18
copy div "[PHONE_NUMBER]"
click at [633, 141] on div "[PERSON_NAME] Upgraded Case 25-10412 Chapter Chapter 7 Status Filed District [G…" at bounding box center [784, 139] width 1523 height 81
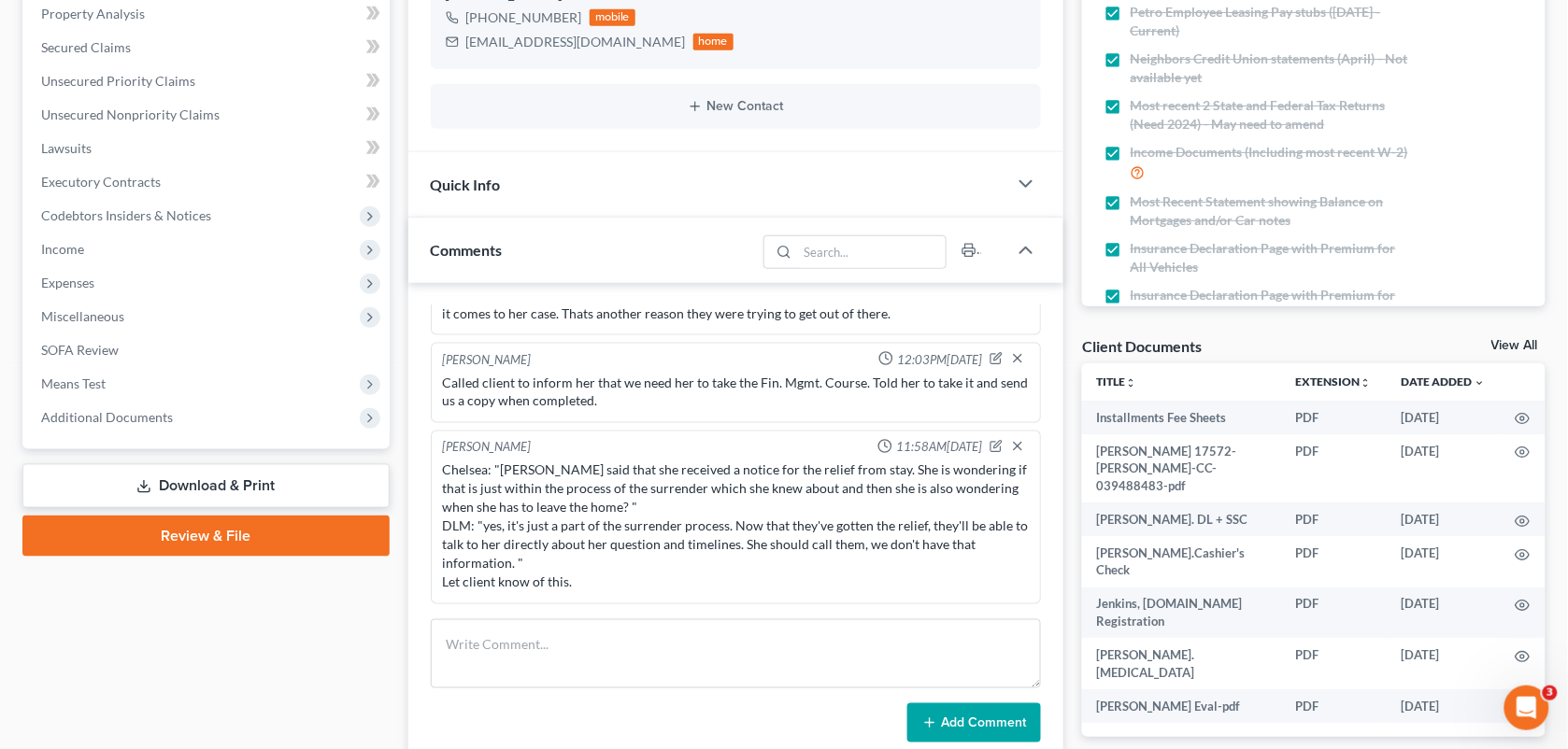
scroll to position [405, 0]
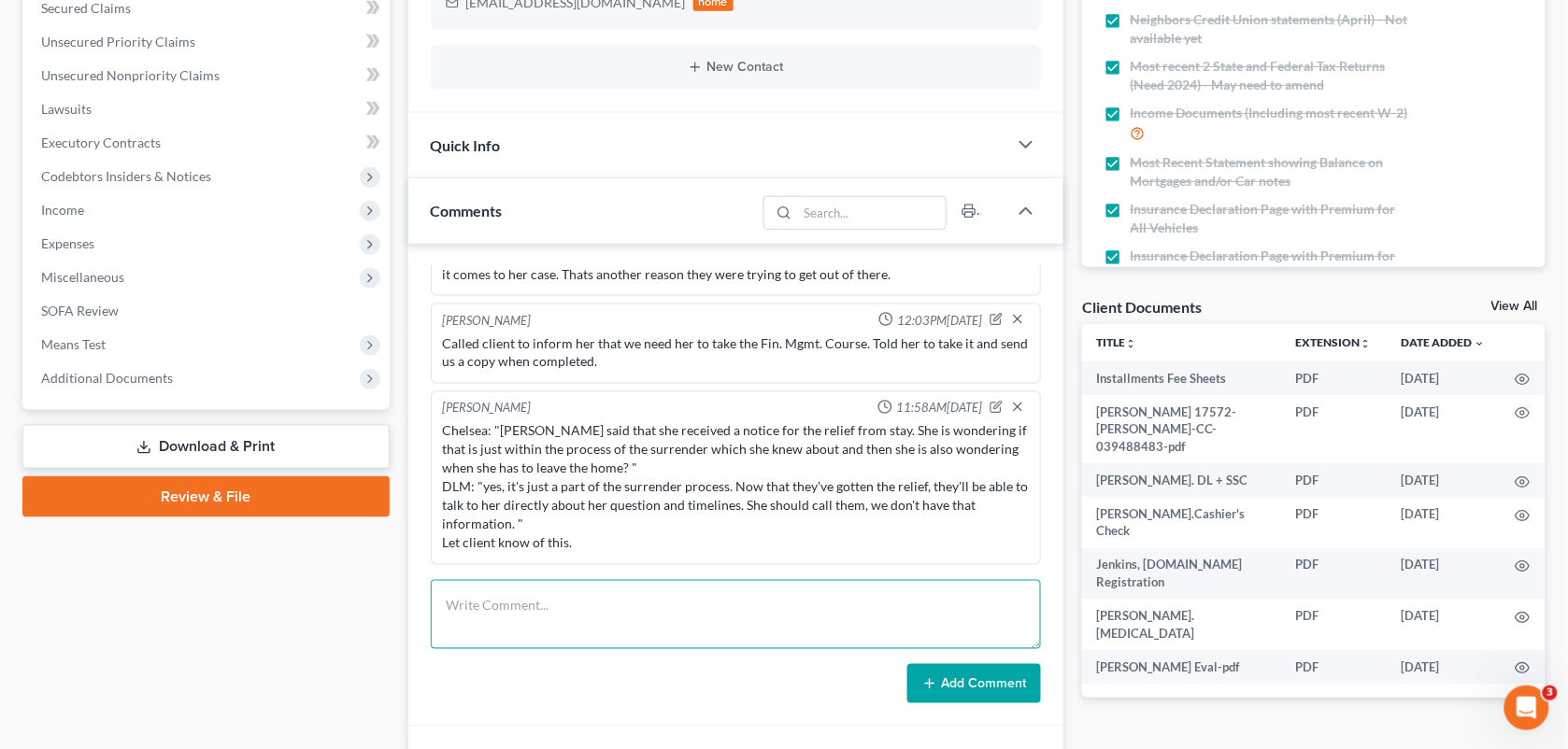
click at [664, 615] on textarea at bounding box center [736, 614] width 611 height 69
type textarea "A"
click at [828, 585] on textarea "[PERSON_NAME] had uploaded her Co" at bounding box center [736, 614] width 611 height 69
type textarea "[PERSON_NAME] had uploaded her Course Mgmt. Course to docs email on [DATE]."
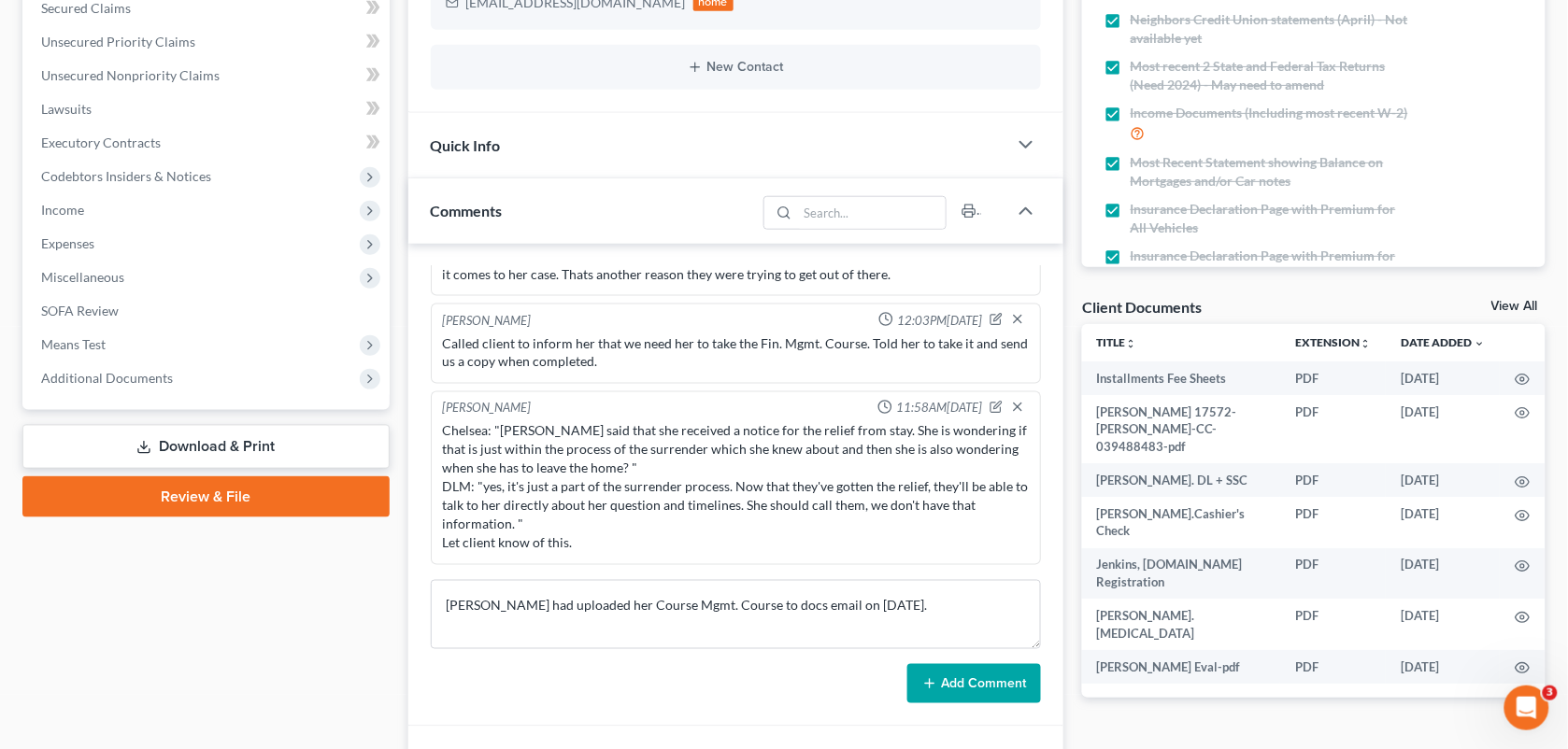
click at [976, 707] on div "[PERSON_NAME] 04:20PM[DATE] Did eval with [PERSON_NAME] 3-4 mos behind on house…" at bounding box center [736, 485] width 656 height 483
click at [970, 689] on button "Add Comment" at bounding box center [974, 684] width 134 height 39
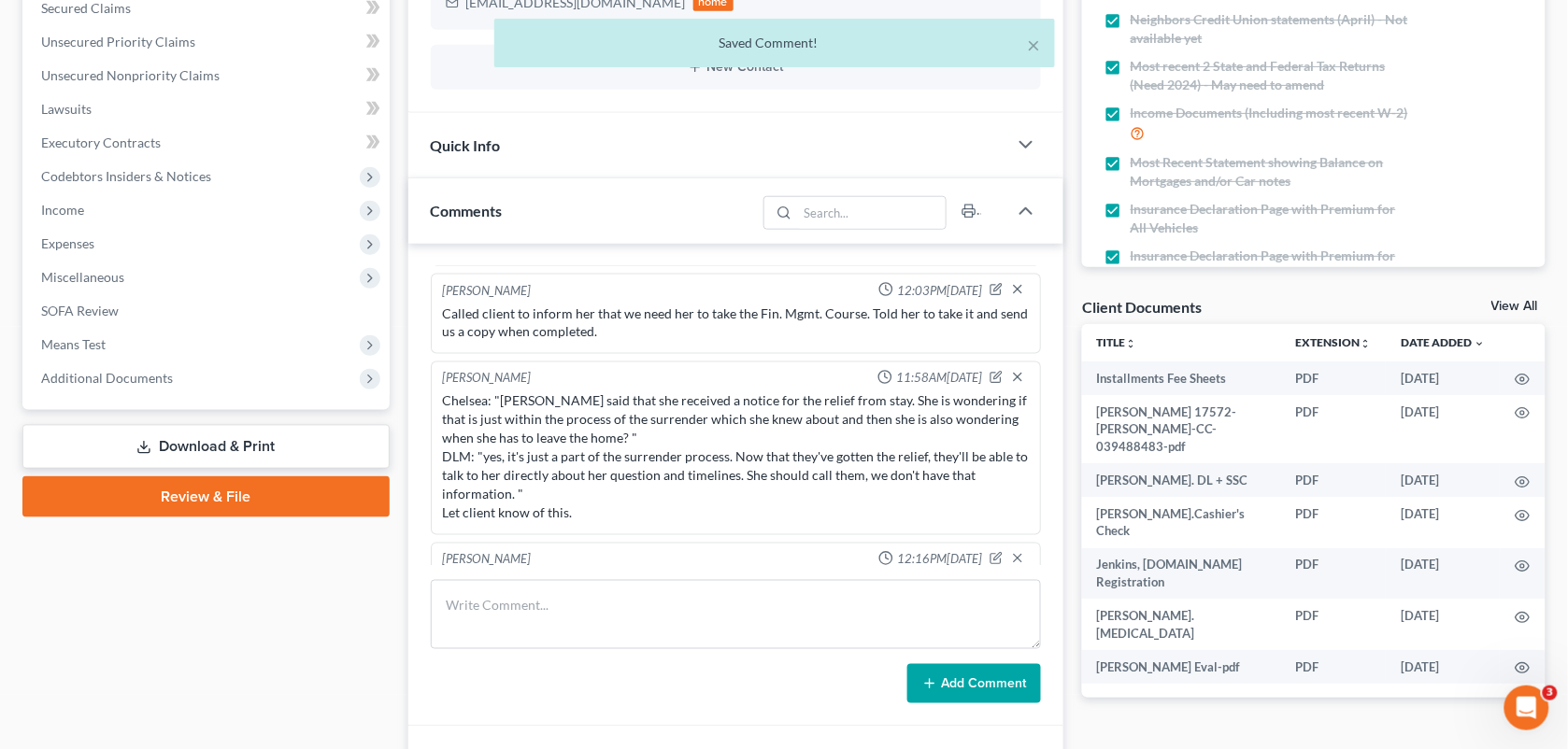
scroll to position [3149, 0]
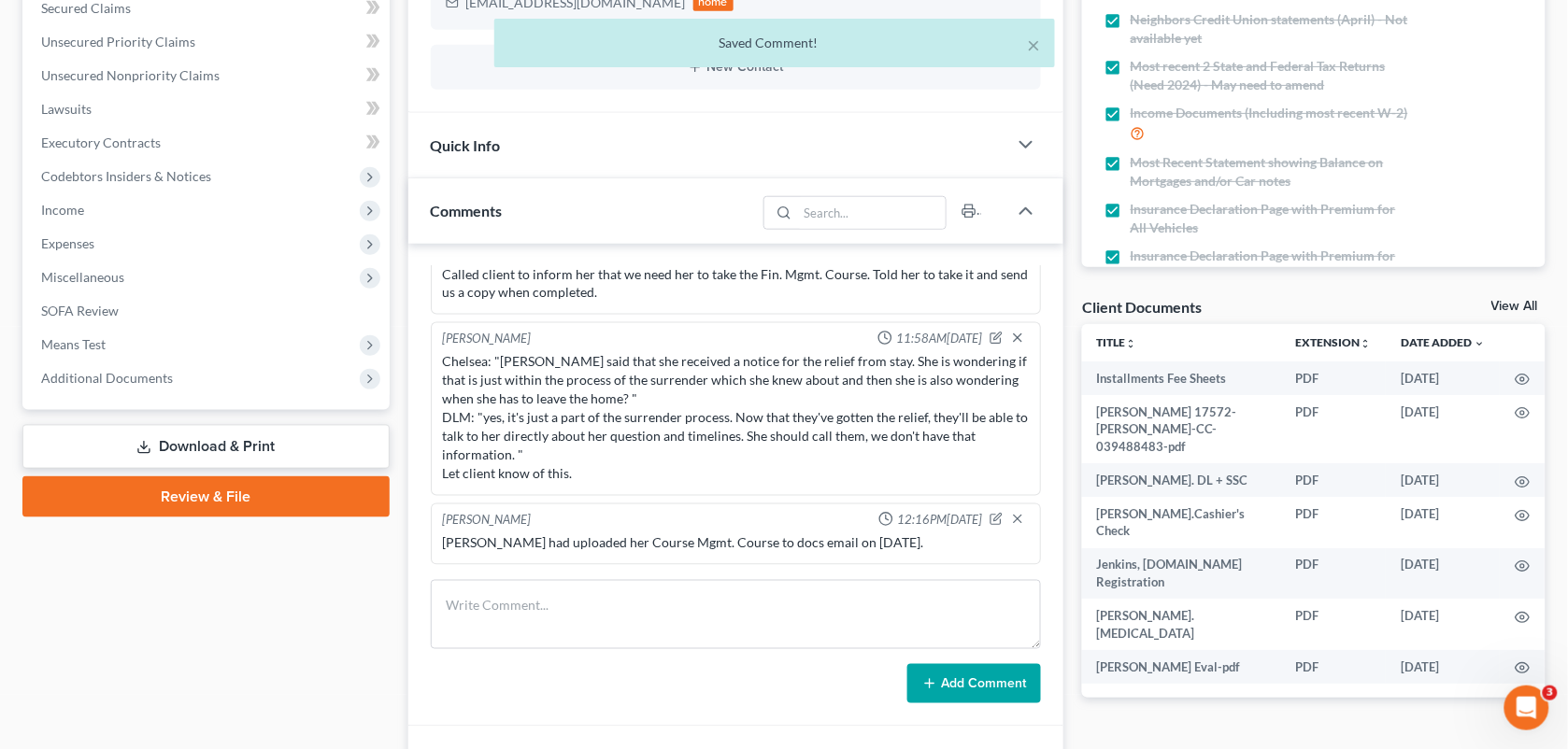
click at [813, 512] on div "[PERSON_NAME] 12:16PM[DATE]" at bounding box center [736, 521] width 594 height 18
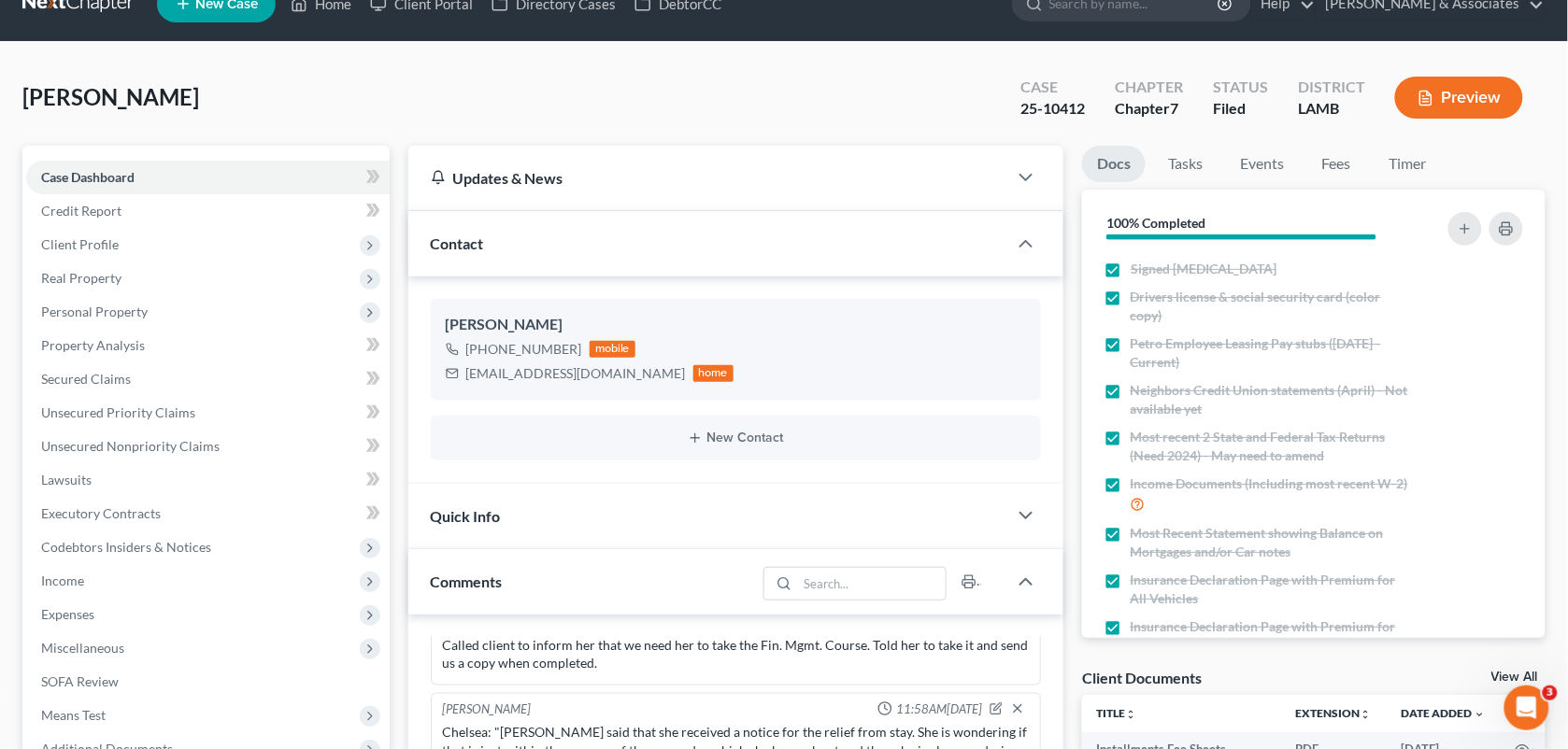
scroll to position [0, 0]
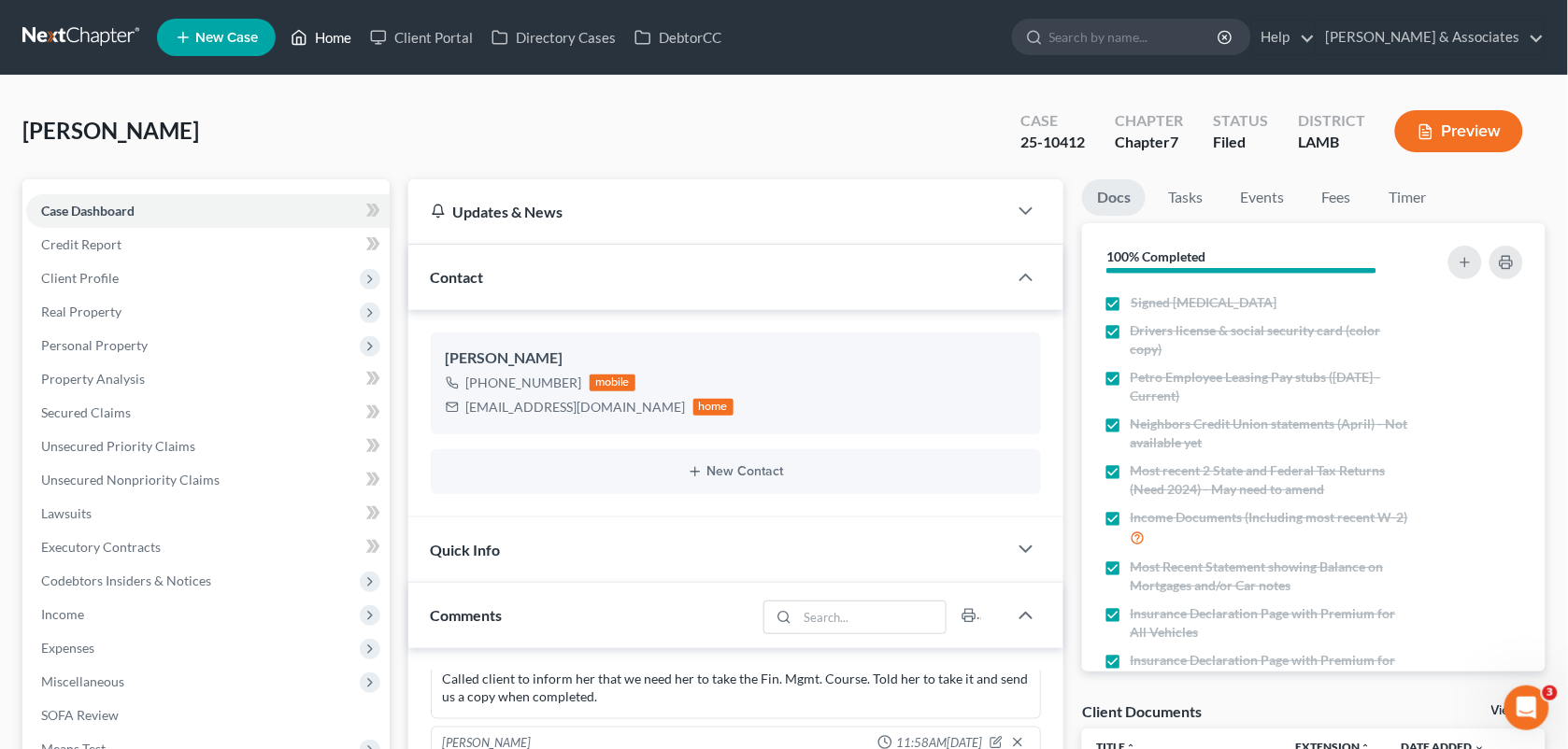
click at [323, 49] on link "Home" at bounding box center [321, 37] width 80 height 34
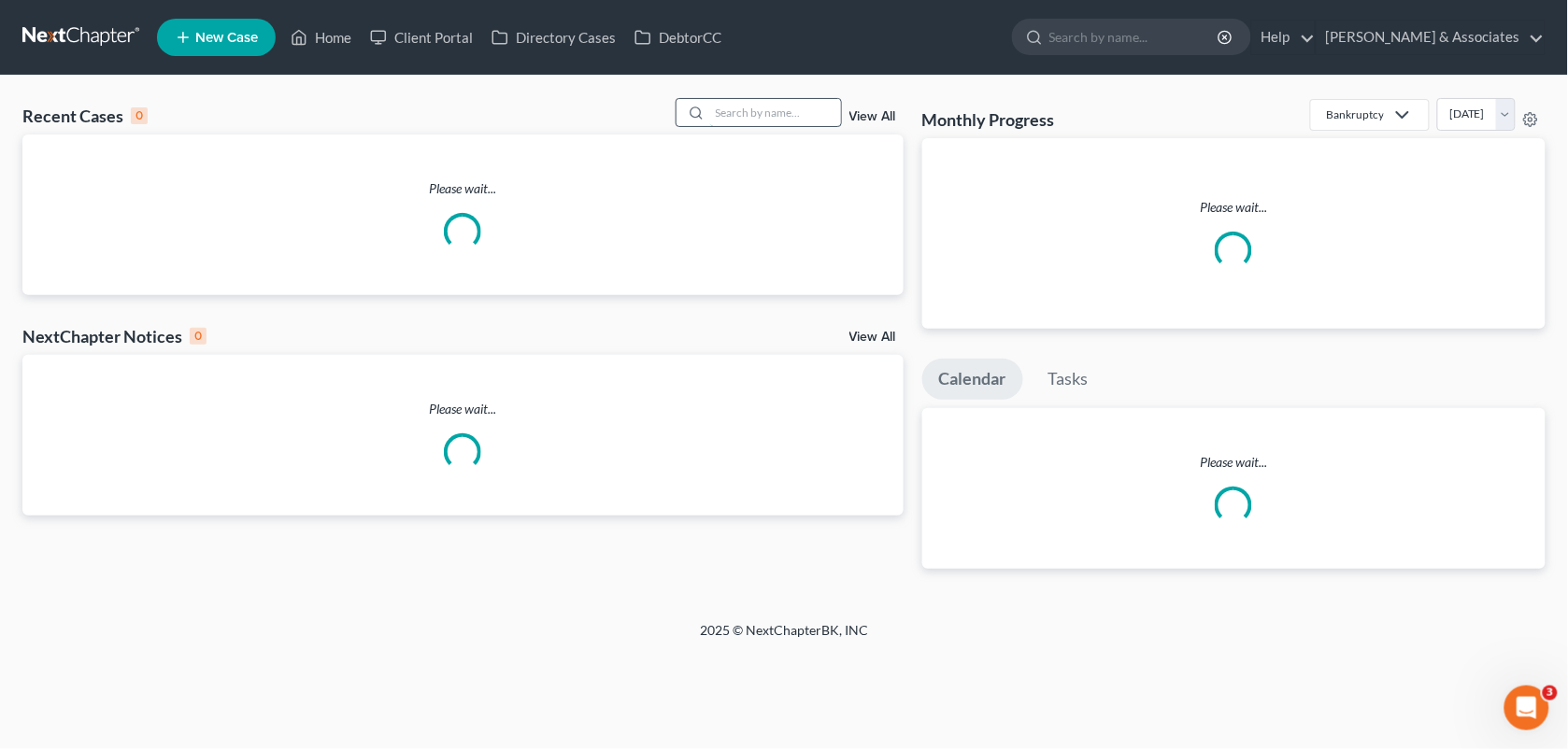
click at [748, 100] on input "search" at bounding box center [775, 113] width 131 height 27
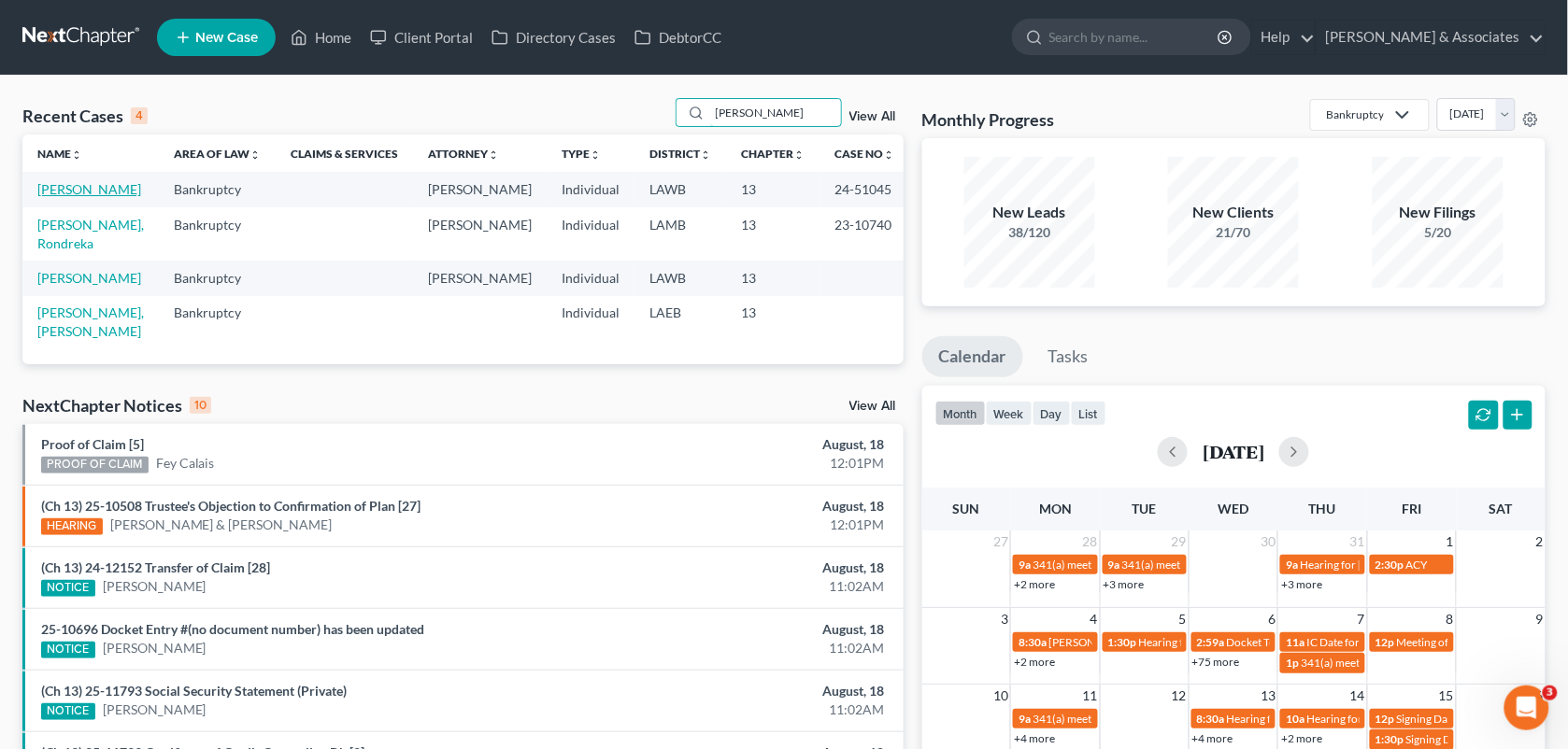
type input "[PERSON_NAME]"
click at [87, 194] on link "[PERSON_NAME]" at bounding box center [89, 189] width 104 height 16
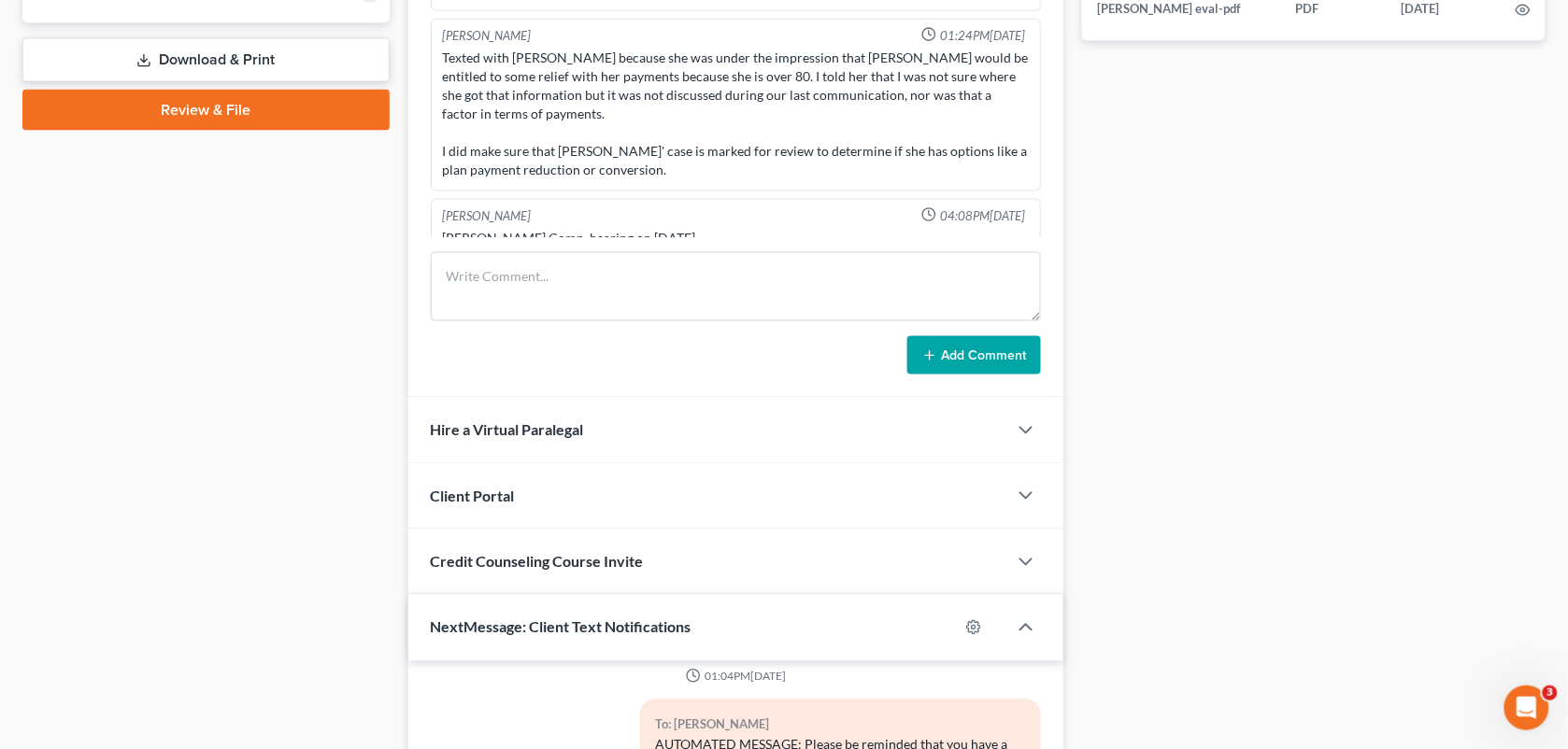
scroll to position [733, 0]
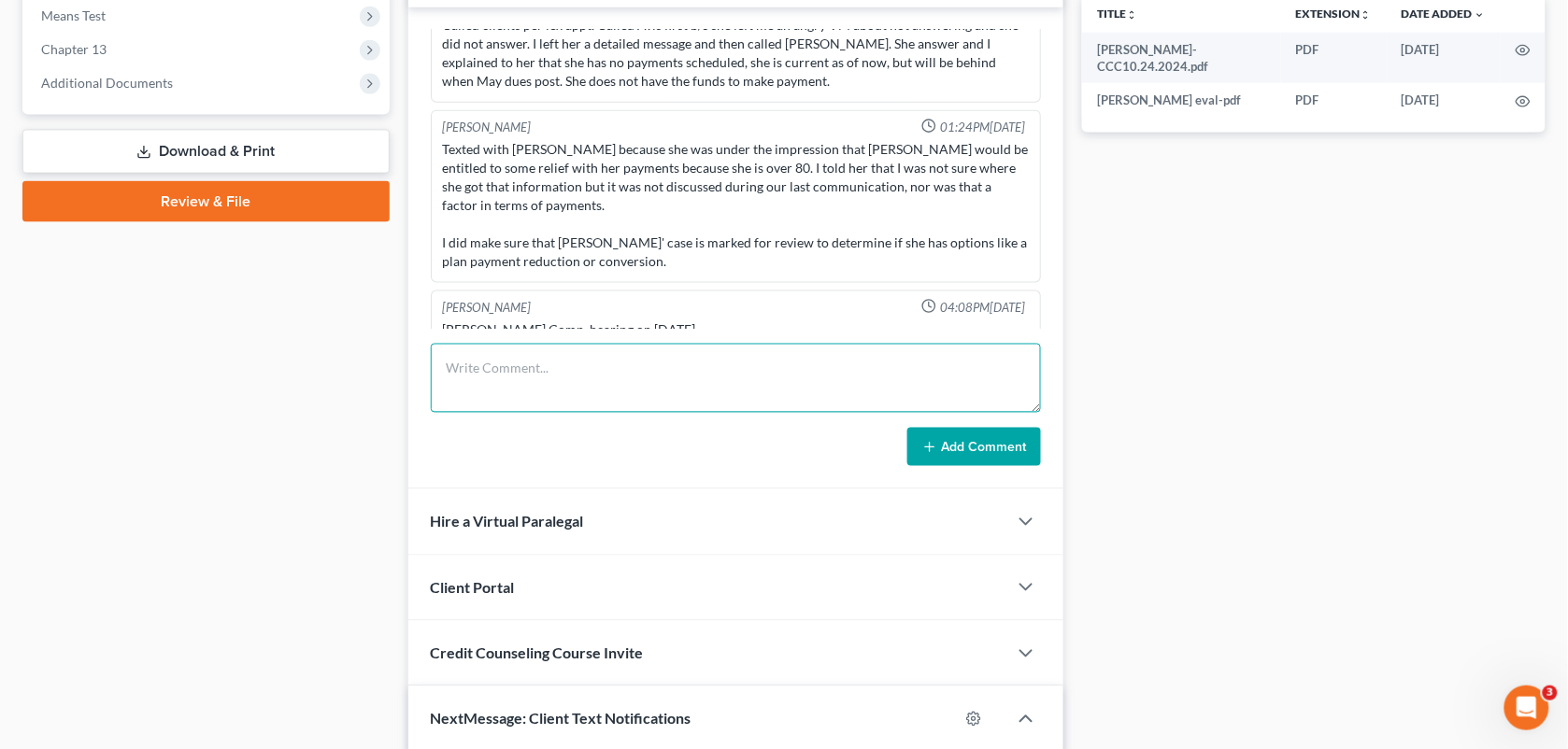
drag, startPoint x: 1584, startPoint y: 342, endPoint x: 574, endPoint y: 380, distance: 1010.7
click at [574, 380] on textarea at bounding box center [736, 377] width 611 height 69
paste textarea "transferred [PERSON_NAME] to your VM. She is having trouble understanding the "…"
drag, startPoint x: 574, startPoint y: 380, endPoint x: 641, endPoint y: 365, distance: 68.7
click at [641, 365] on textarea "transferred [PERSON_NAME] to your VM. She is having trouble understanding the "…" at bounding box center [736, 377] width 611 height 69
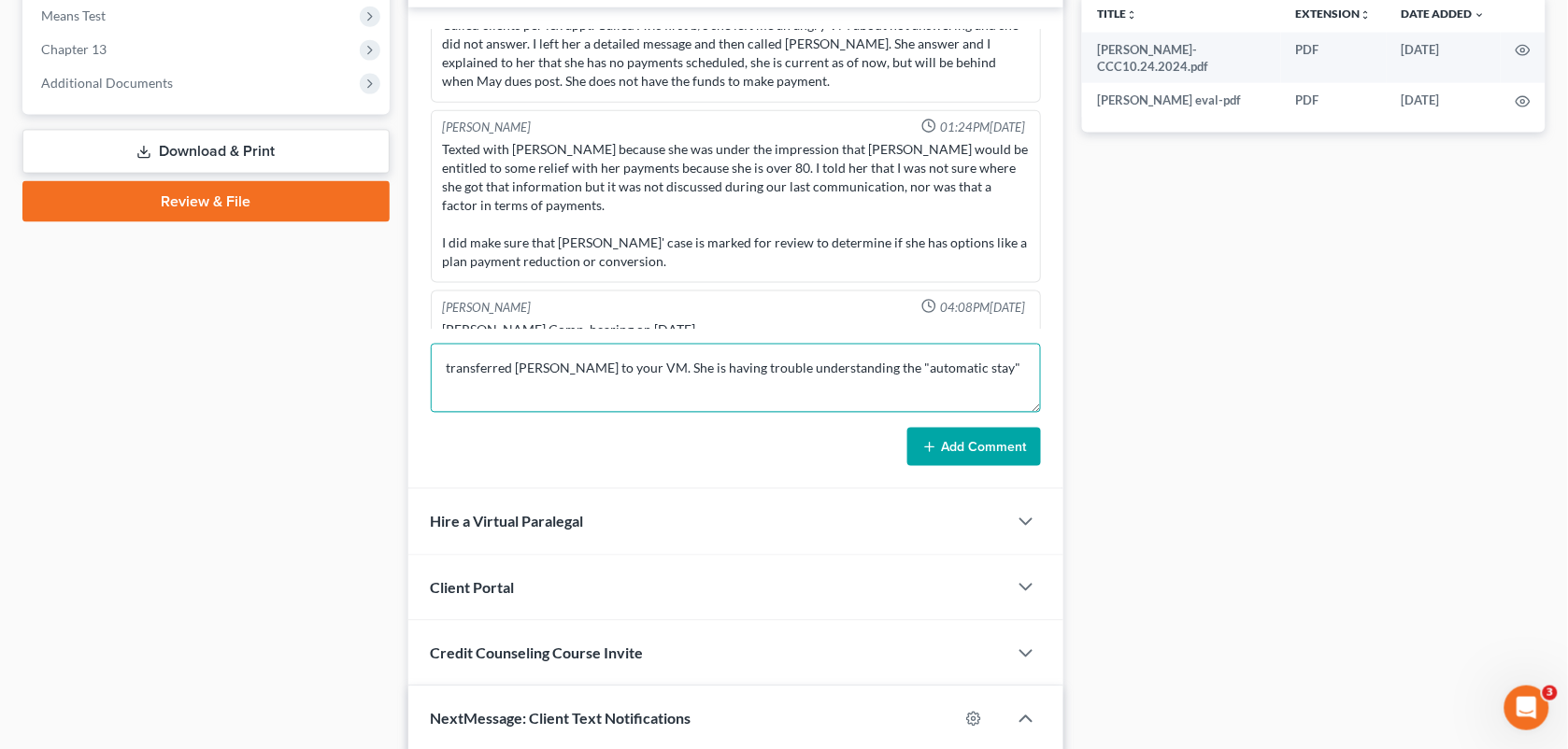
click at [641, 365] on textarea "transferred [PERSON_NAME] to your VM. She is having trouble understanding the "…" at bounding box center [736, 377] width 611 height 69
click at [624, 366] on textarea "transferred [PERSON_NAME] to your VM. She is having trouble understanding the "…" at bounding box center [736, 377] width 611 height 69
click at [1019, 375] on textarea "transferred [PERSON_NAME] to Chelsea's VM. She is having trouble understanding …" at bounding box center [736, 377] width 611 height 69
type textarea "transferred [PERSON_NAME] to Chelsea's VM. She is having trouble understanding …"
click at [1010, 441] on button "Add Comment" at bounding box center [974, 447] width 134 height 39
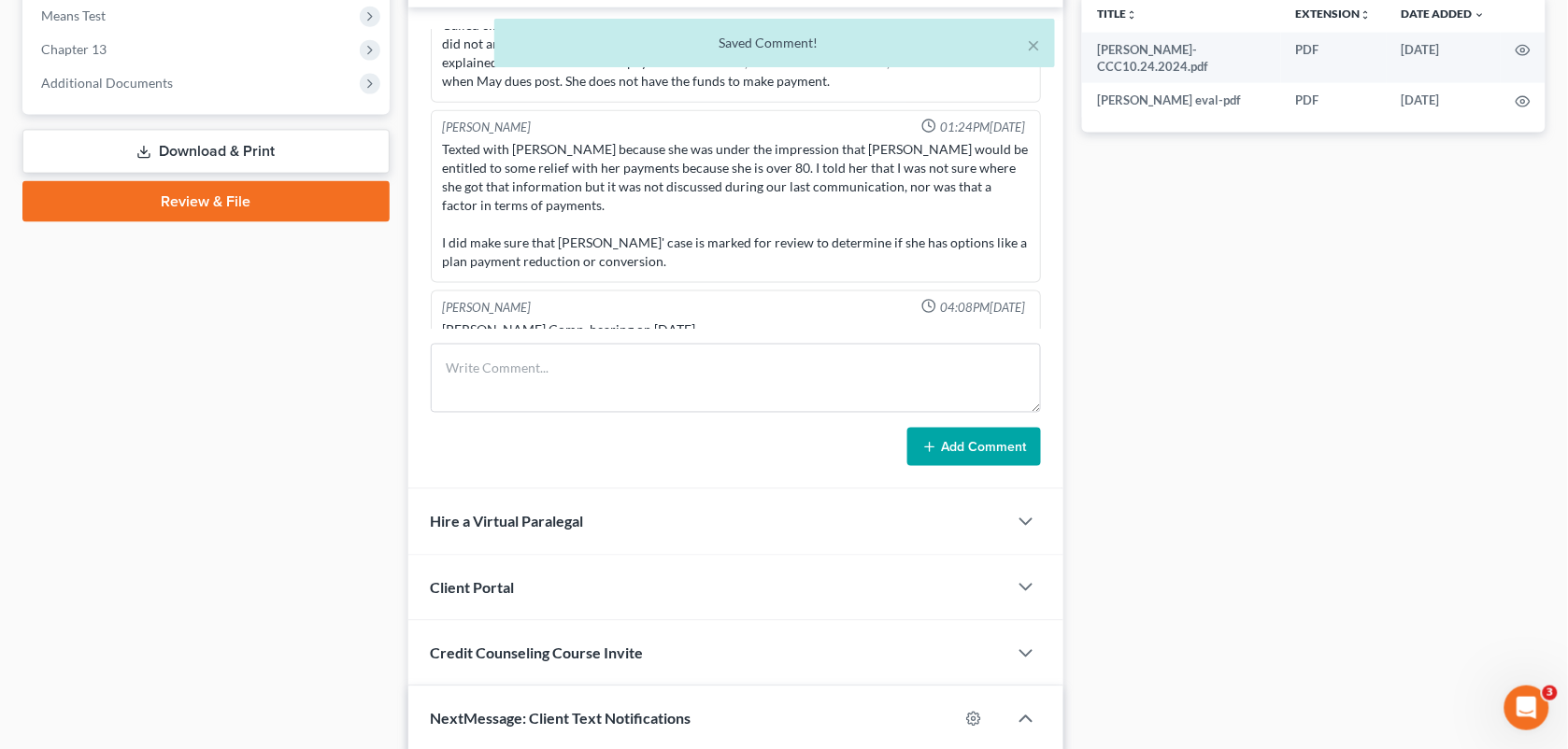
scroll to position [4939, 0]
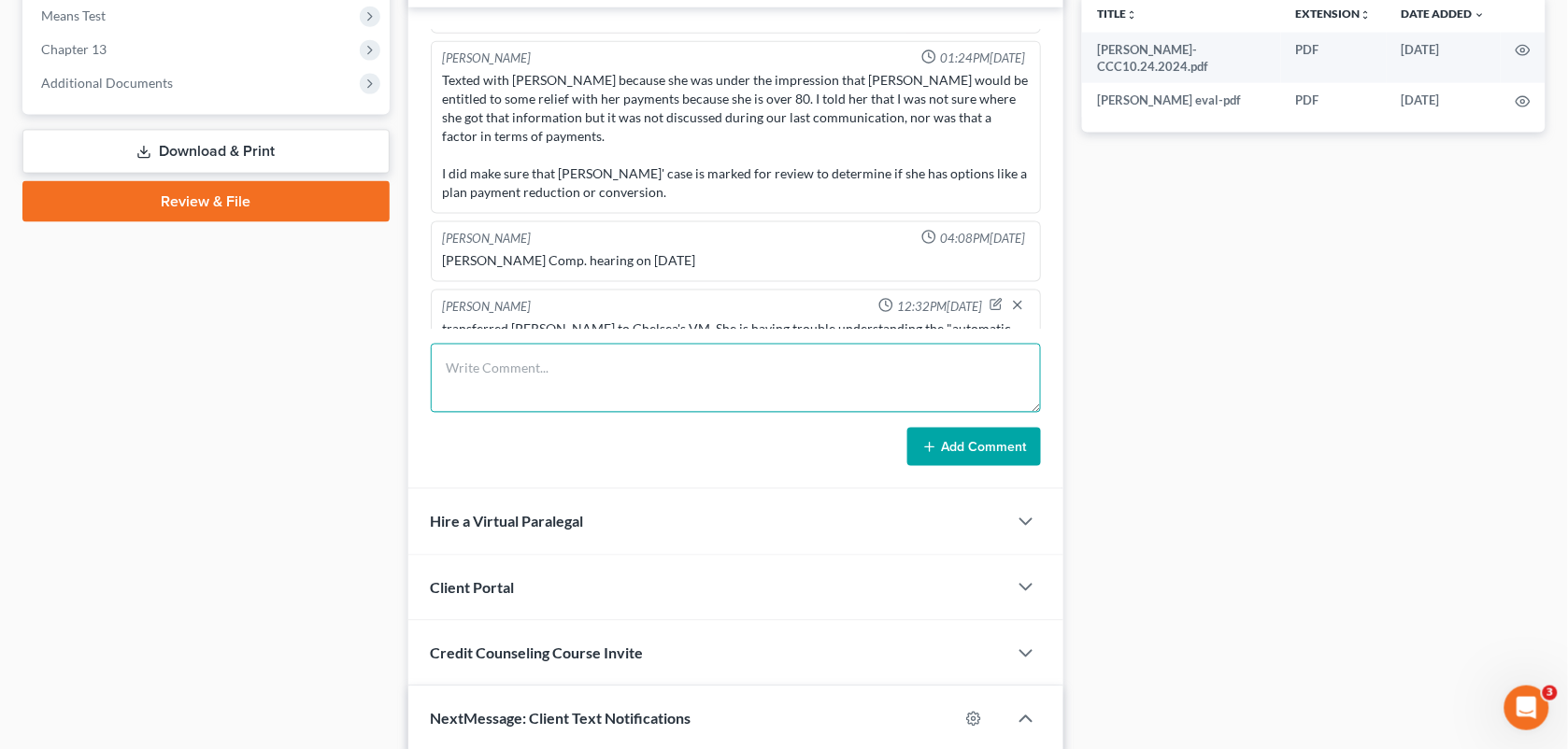
click at [609, 381] on textarea at bounding box center [736, 377] width 611 height 69
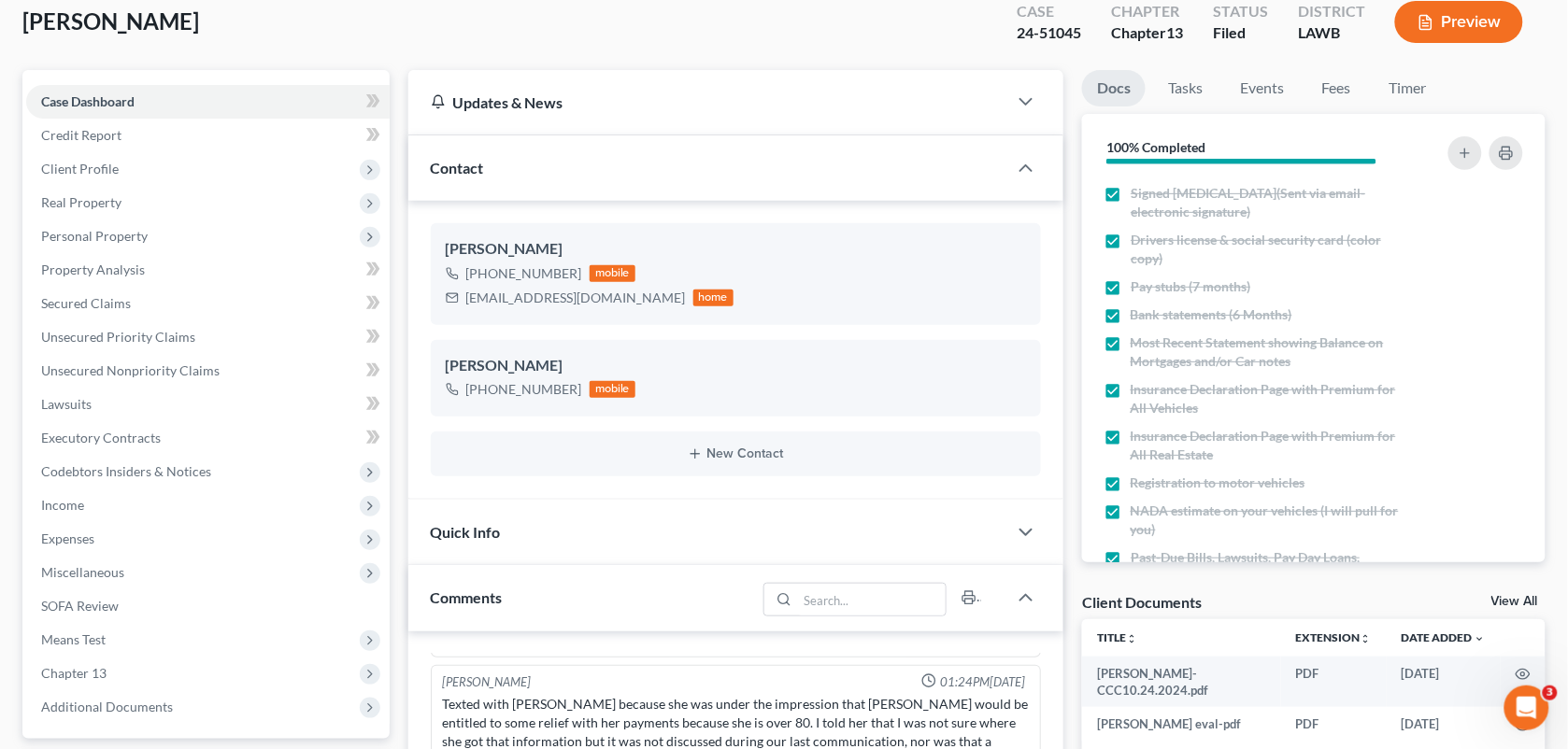
scroll to position [0, 0]
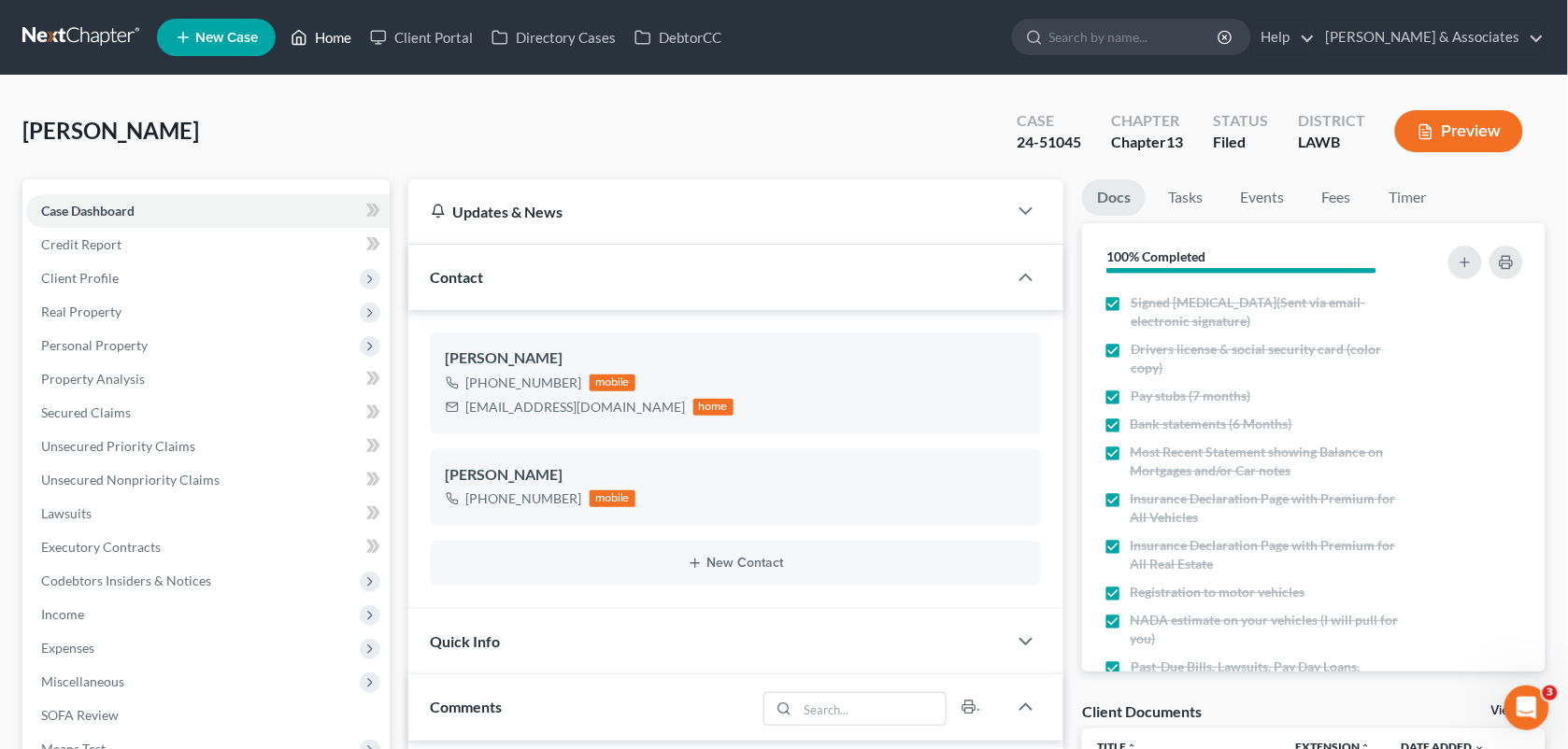
click at [319, 45] on link "Home" at bounding box center [321, 37] width 80 height 34
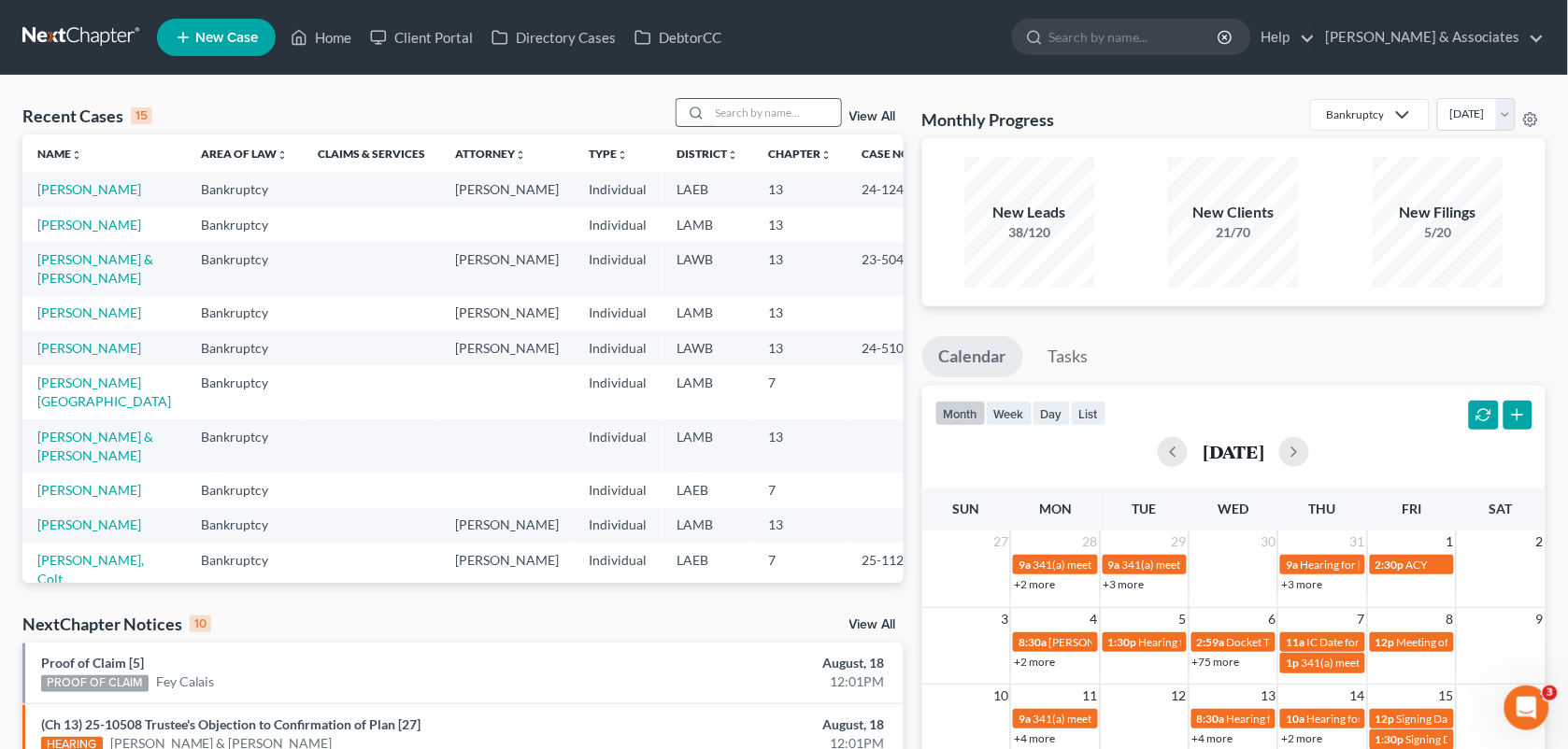
click at [758, 103] on input "search" at bounding box center [775, 113] width 131 height 27
drag, startPoint x: 370, startPoint y: 227, endPoint x: 84, endPoint y: 309, distance: 297.5
click at [84, 309] on tbody "[PERSON_NAME] Bankruptcy [PERSON_NAME] Individual LAEB 13 24-12497 [PERSON_NAME…" at bounding box center [479, 490] width 914 height 636
drag, startPoint x: 84, startPoint y: 309, endPoint x: 104, endPoint y: 300, distance: 21.9
click at [104, 286] on link "[PERSON_NAME] & [PERSON_NAME]" at bounding box center [95, 269] width 115 height 35
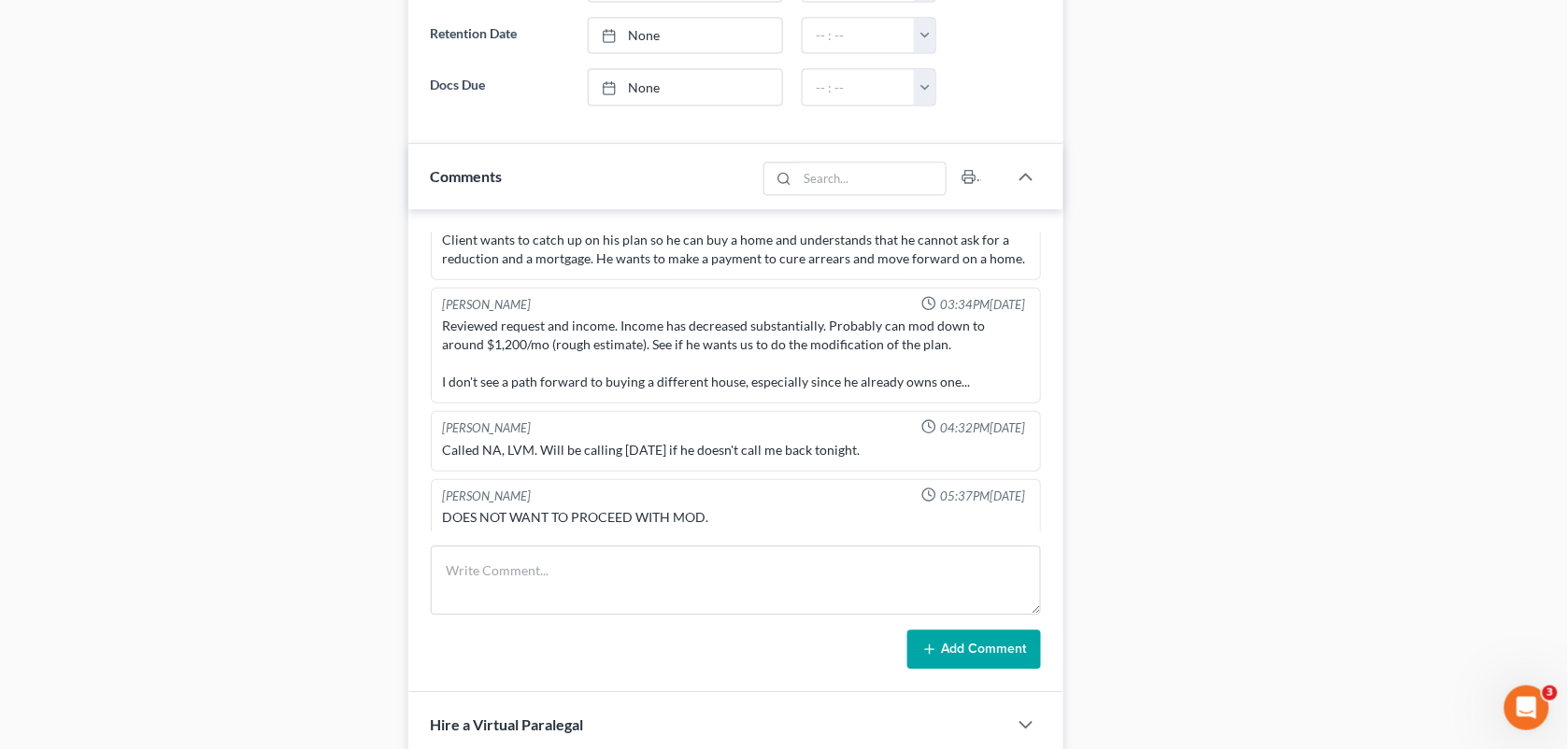
scroll to position [1170, 0]
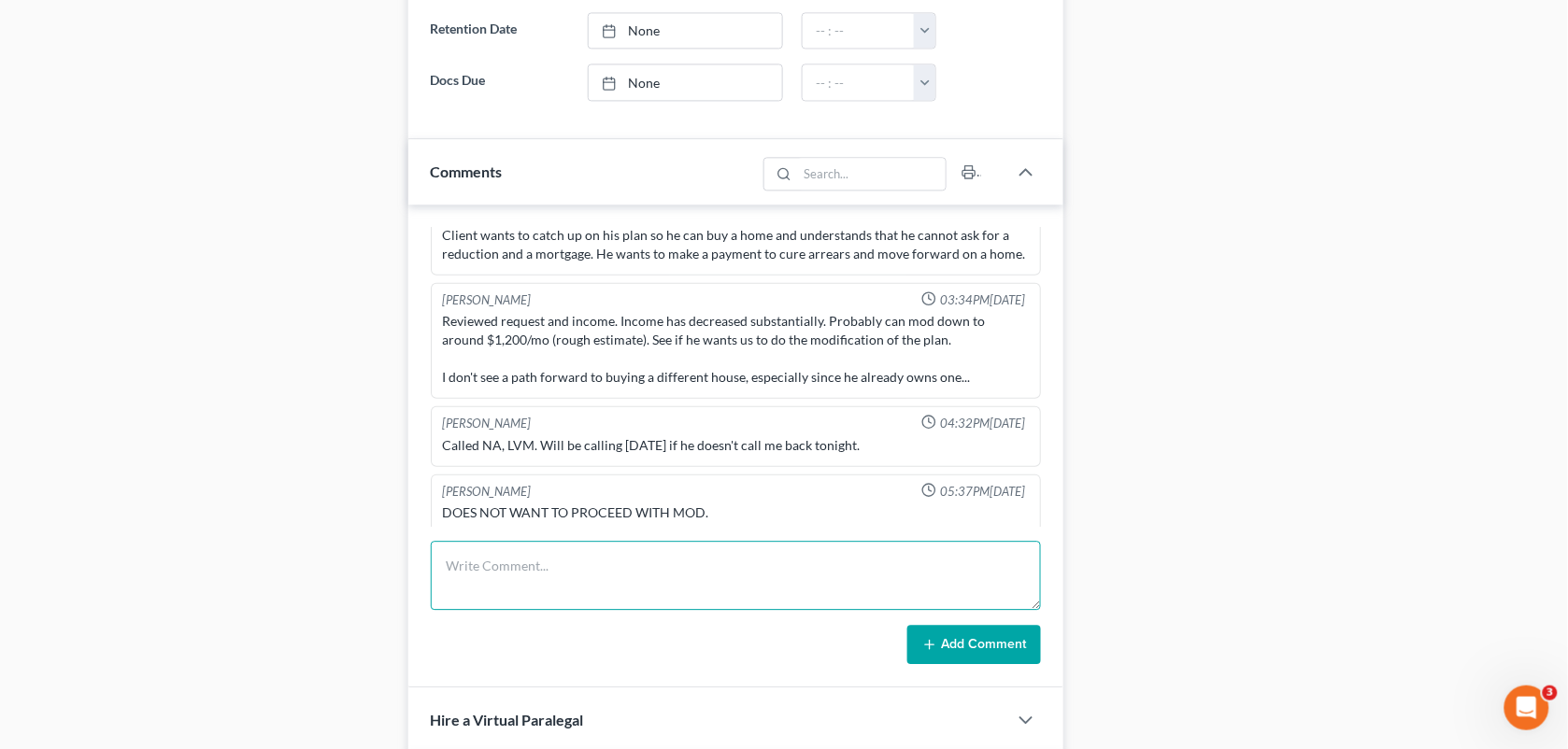
click at [498, 551] on textarea at bounding box center [736, 575] width 611 height 69
click at [675, 586] on textarea "Client called" at bounding box center [736, 575] width 611 height 69
paste textarea "[PERSON_NAME] called regarding his bankruptcy and wants to have his payment low…"
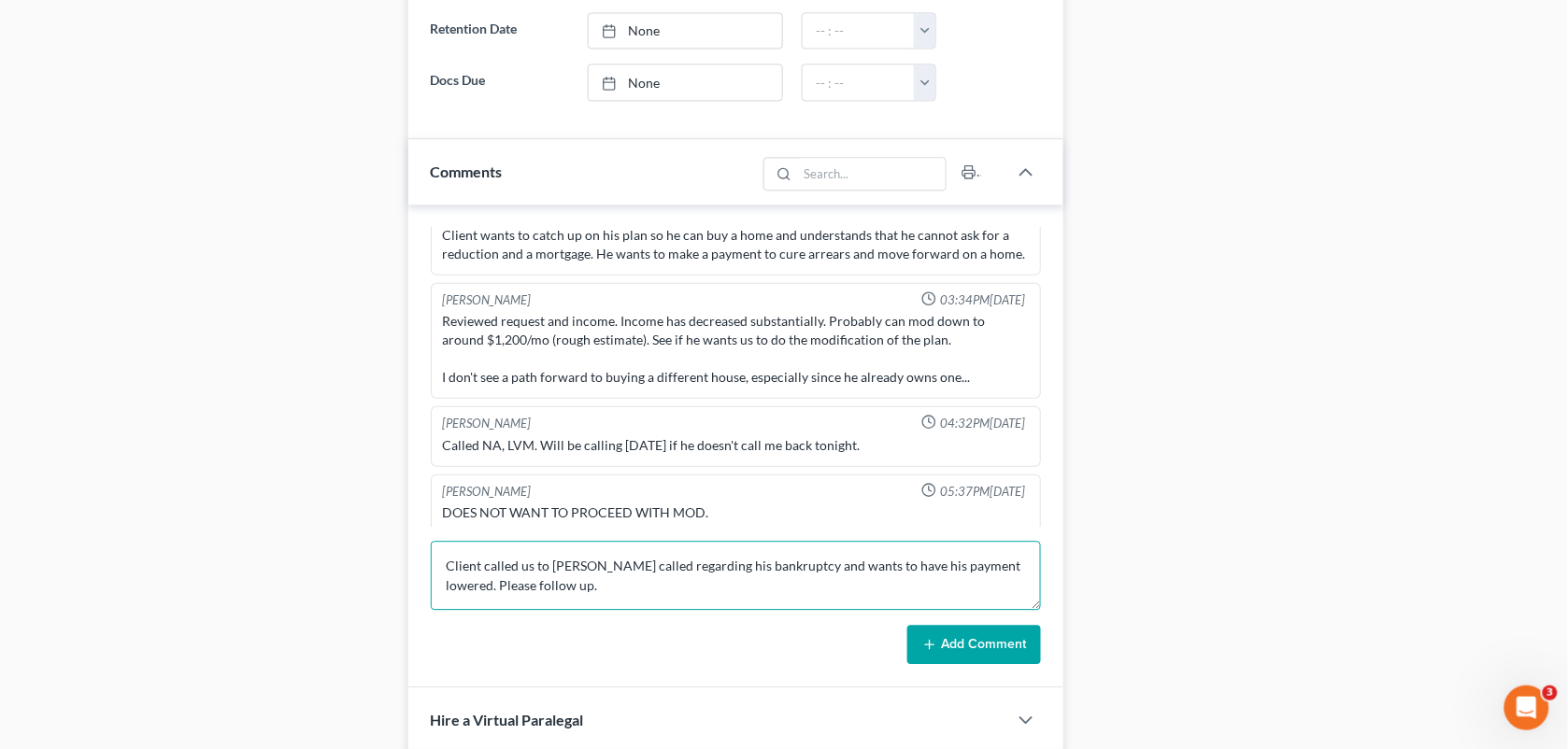
click at [613, 570] on textarea "Client called us to [PERSON_NAME] called regarding his bankruptcy and wants to …" at bounding box center [736, 575] width 611 height 69
click at [1028, 575] on textarea "Client called us regarding his bankruptcy and wants to have his payment lowered…" at bounding box center [736, 575] width 611 height 69
click at [517, 568] on textarea "Client called us regarding his bankruptcy and wants to have his payment lowered." at bounding box center [736, 575] width 611 height 69
click at [961, 570] on textarea "Client LVM for us regarding his bankruptcy and wants to have his payment lowere…" at bounding box center [736, 575] width 611 height 69
type textarea "Client LVM for us regarding his bankruptcy and wants to have his payment lowere…"
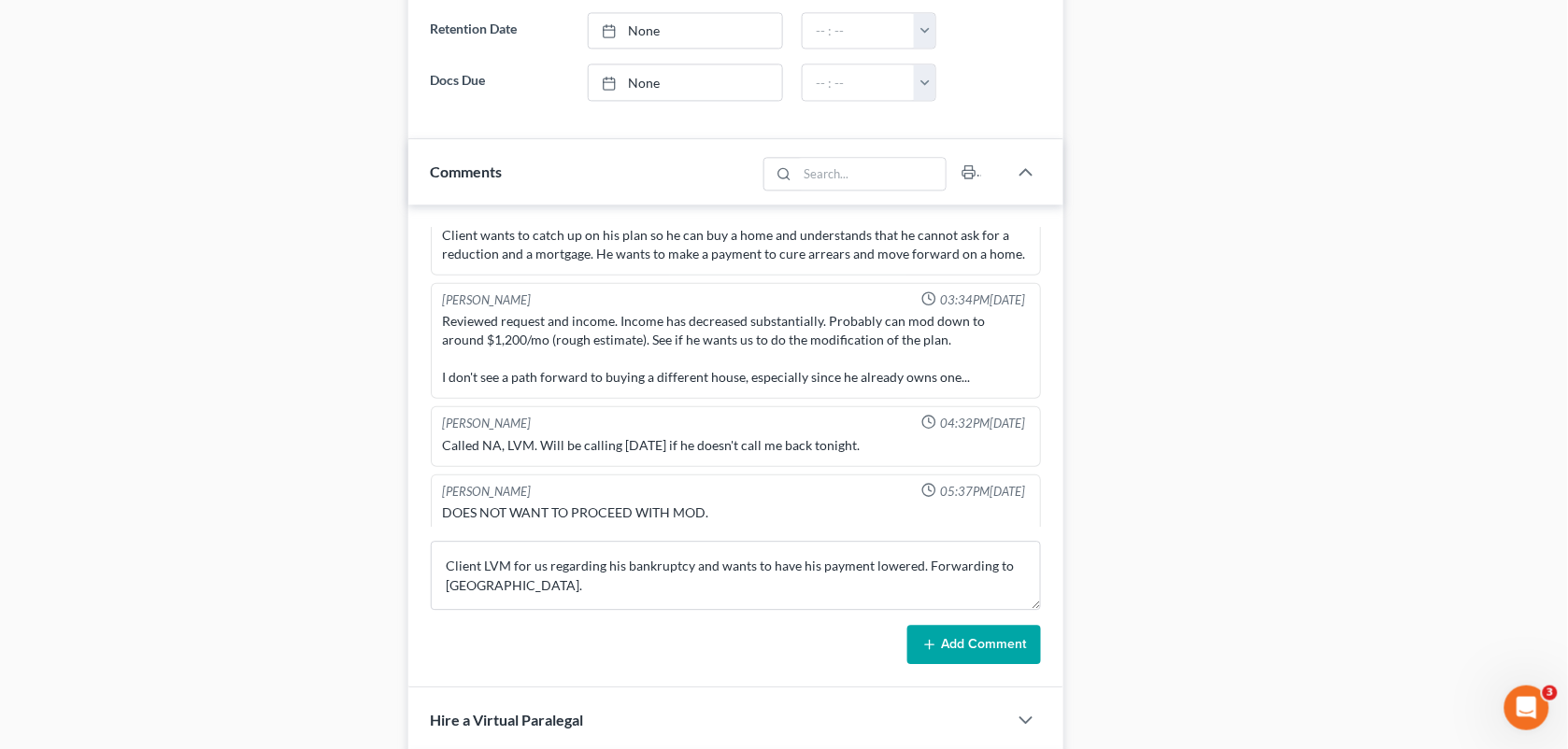
click at [984, 645] on button "Add Comment" at bounding box center [974, 644] width 134 height 39
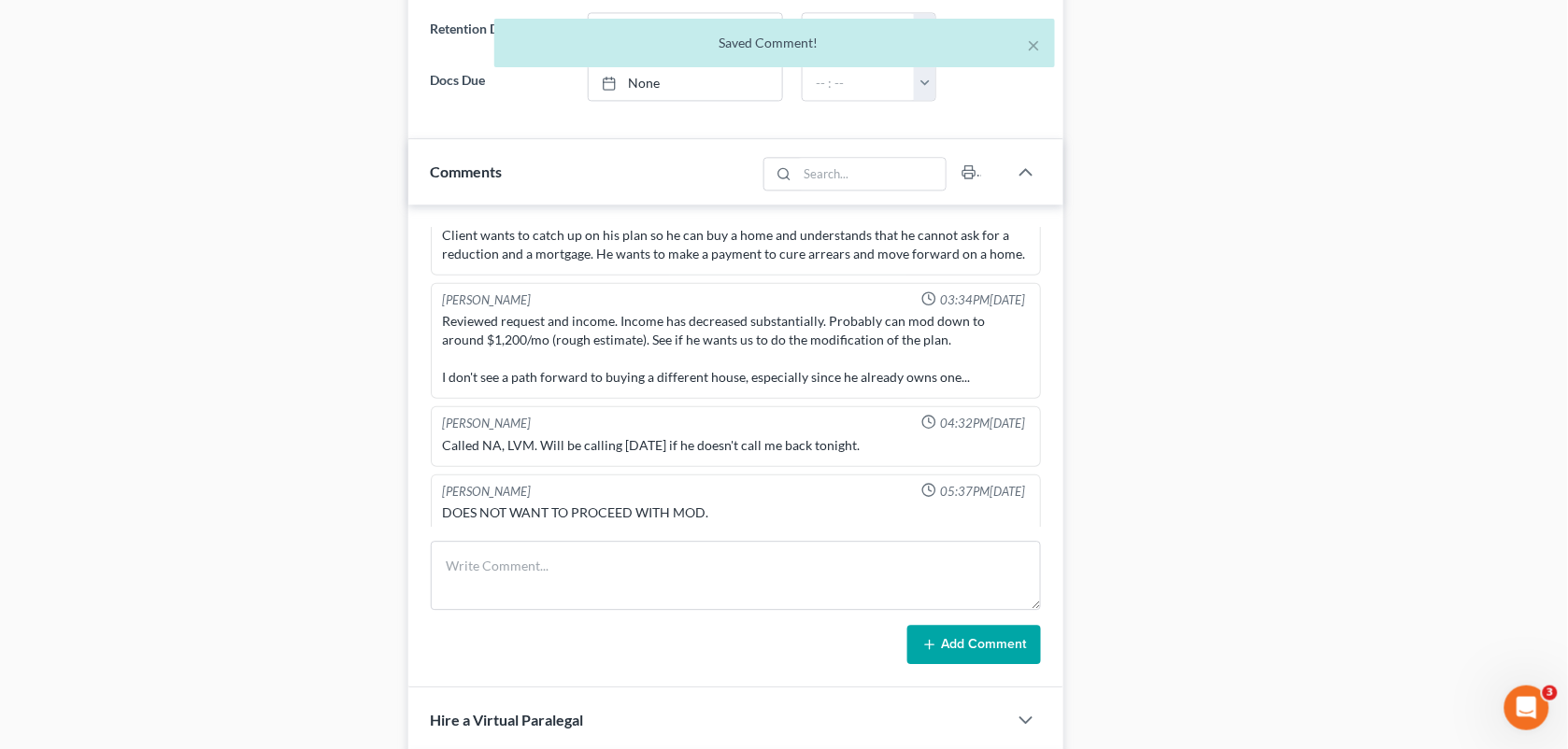
scroll to position [6891, 0]
